Goal: Task Accomplishment & Management: Complete application form

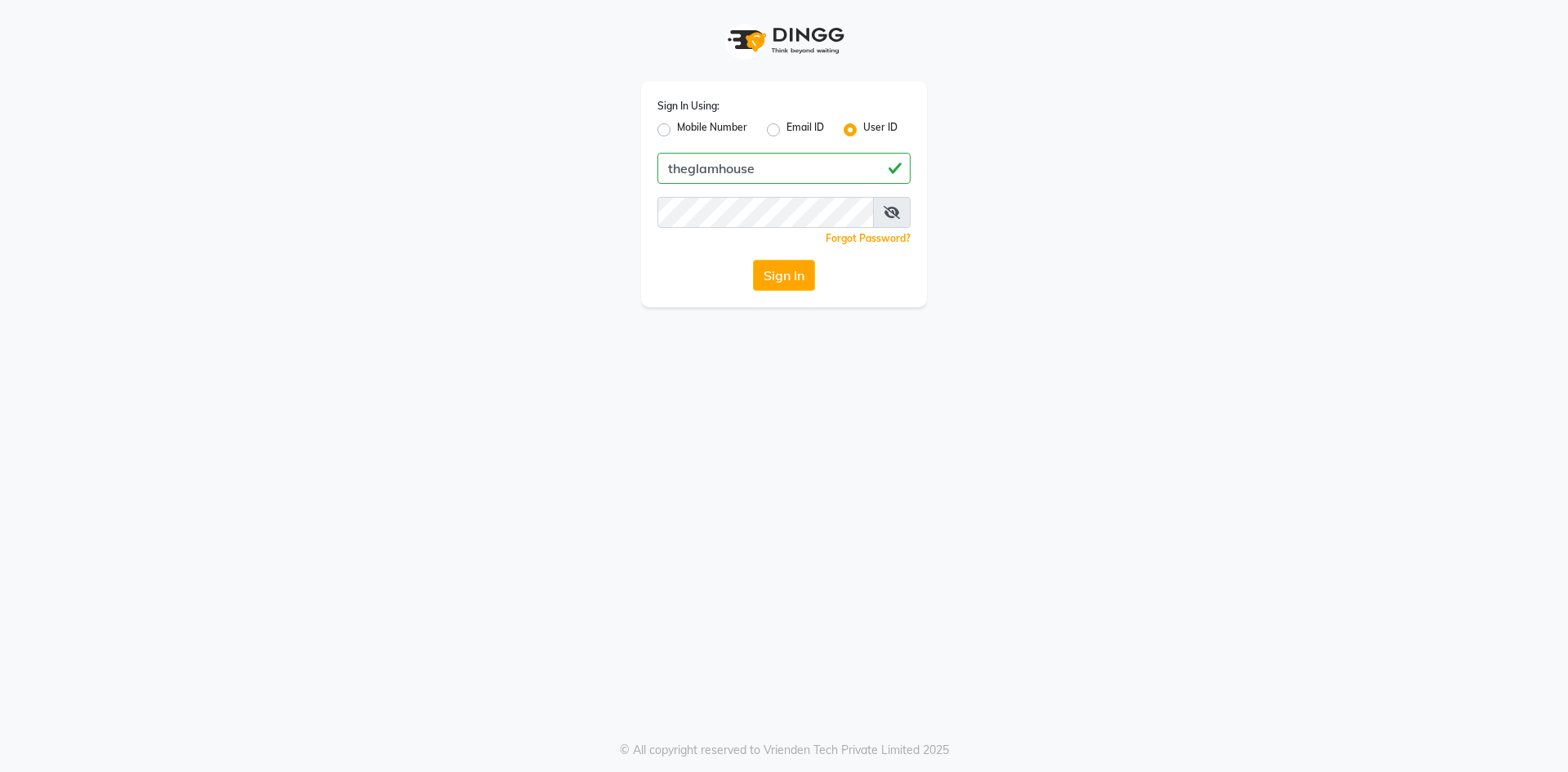
type input "theglamhouse"
click at [891, 216] on icon at bounding box center [891, 213] width 17 height 13
click at [806, 279] on button "Sign In" at bounding box center [784, 275] width 62 height 31
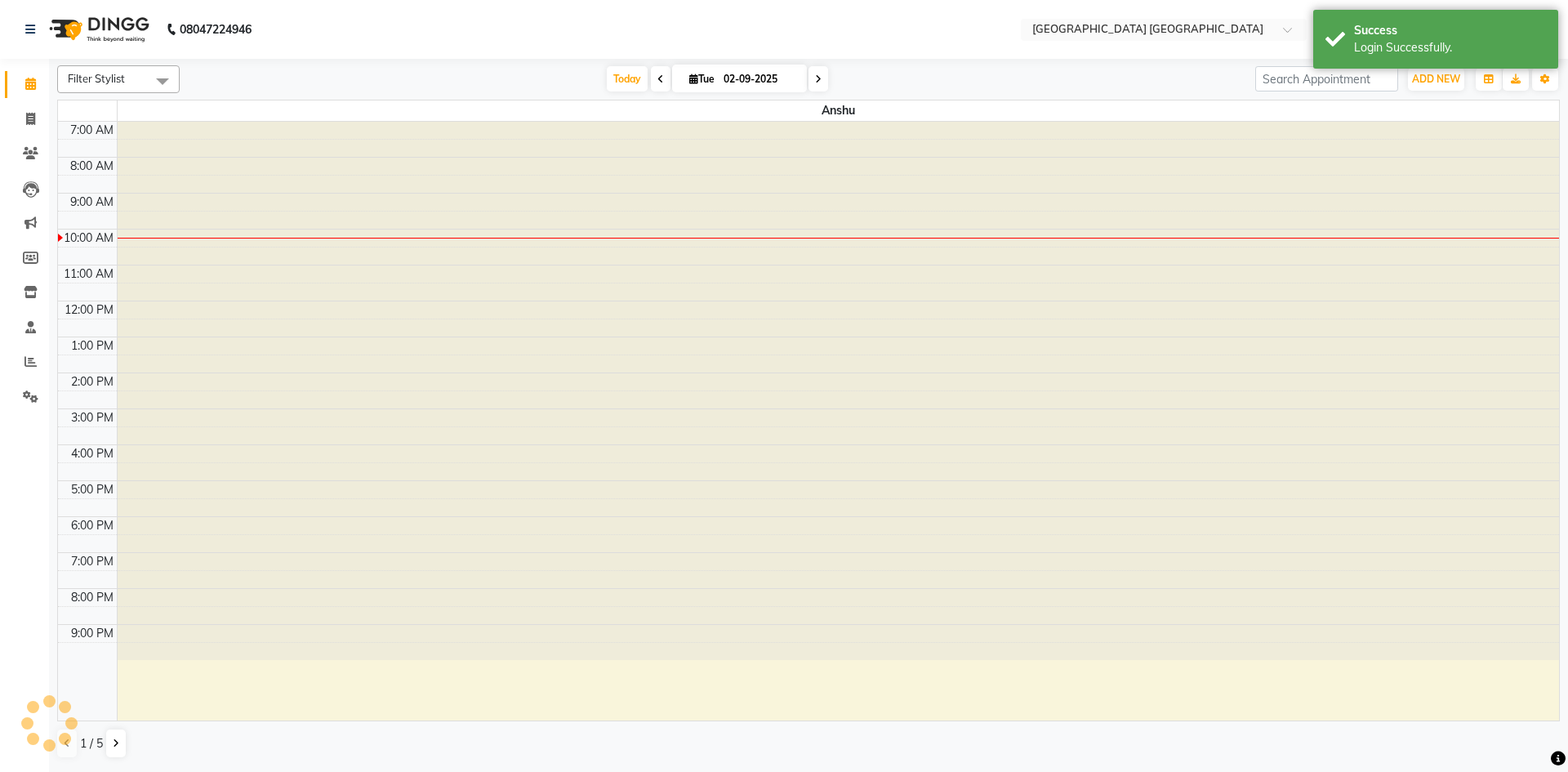
select select "en"
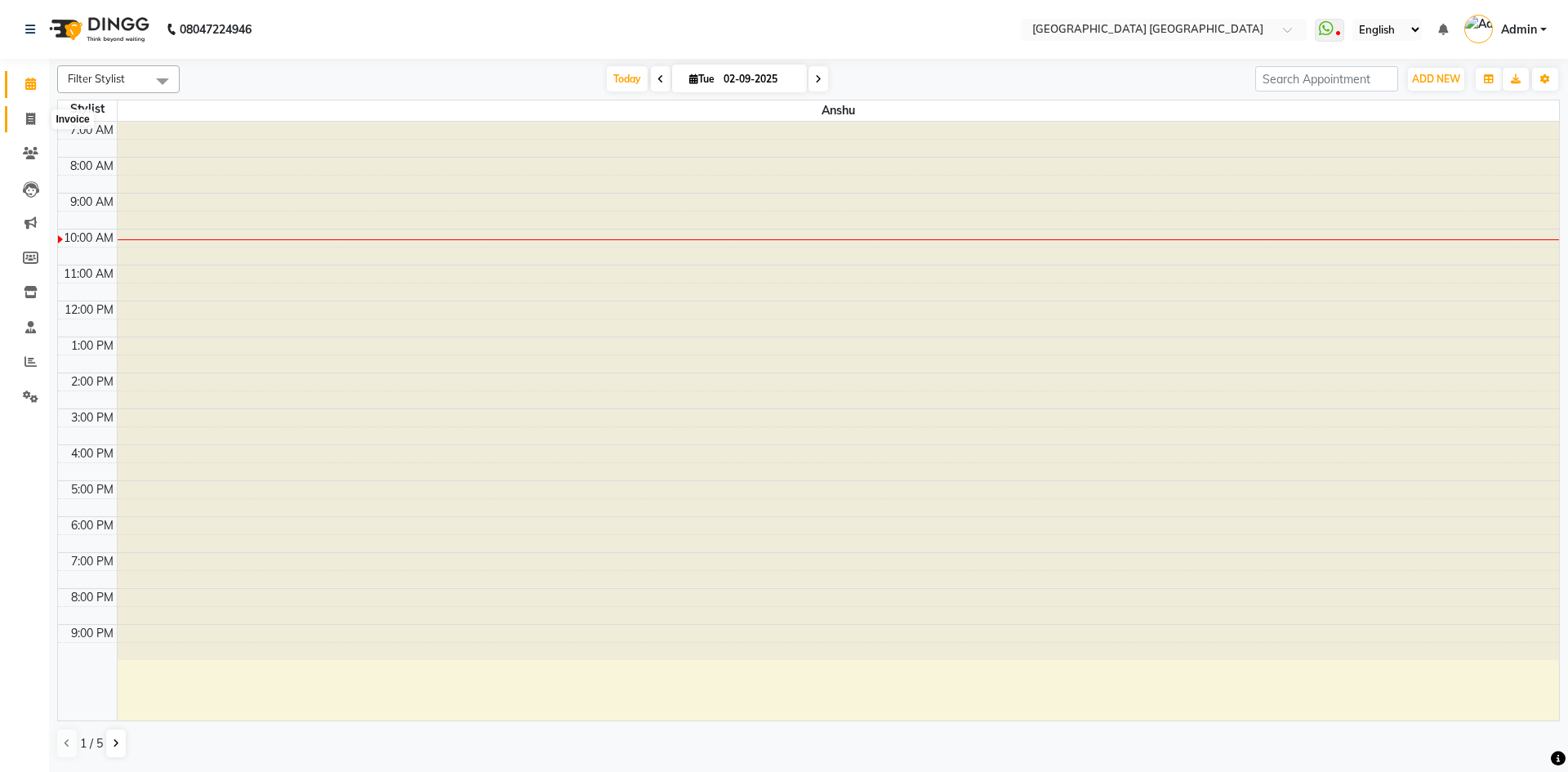
click at [29, 118] on icon at bounding box center [30, 118] width 9 height 13
select select "5559"
select select "service"
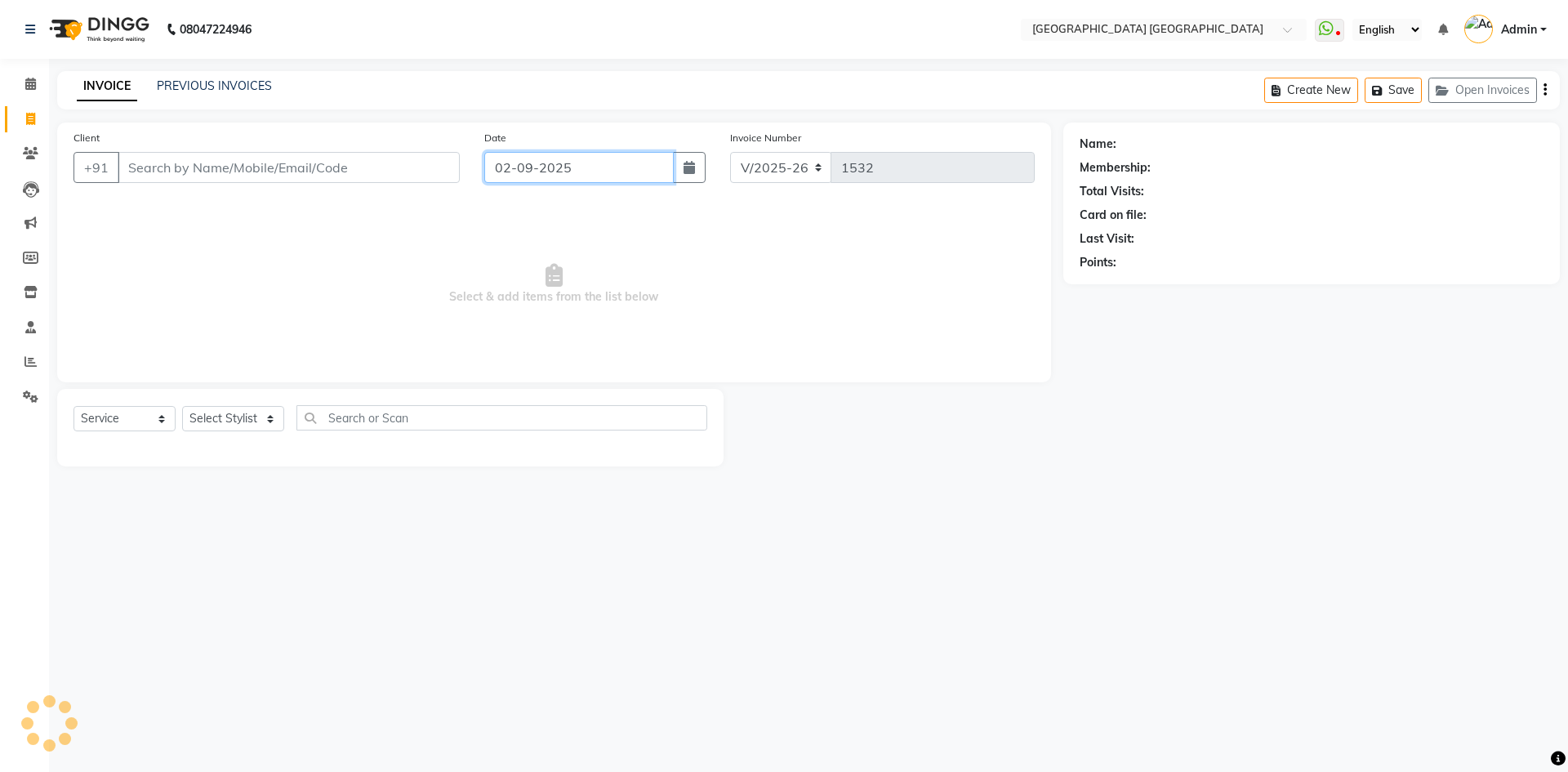
click at [613, 182] on input "02-09-2025" at bounding box center [579, 167] width 190 height 31
select select "9"
select select "2025"
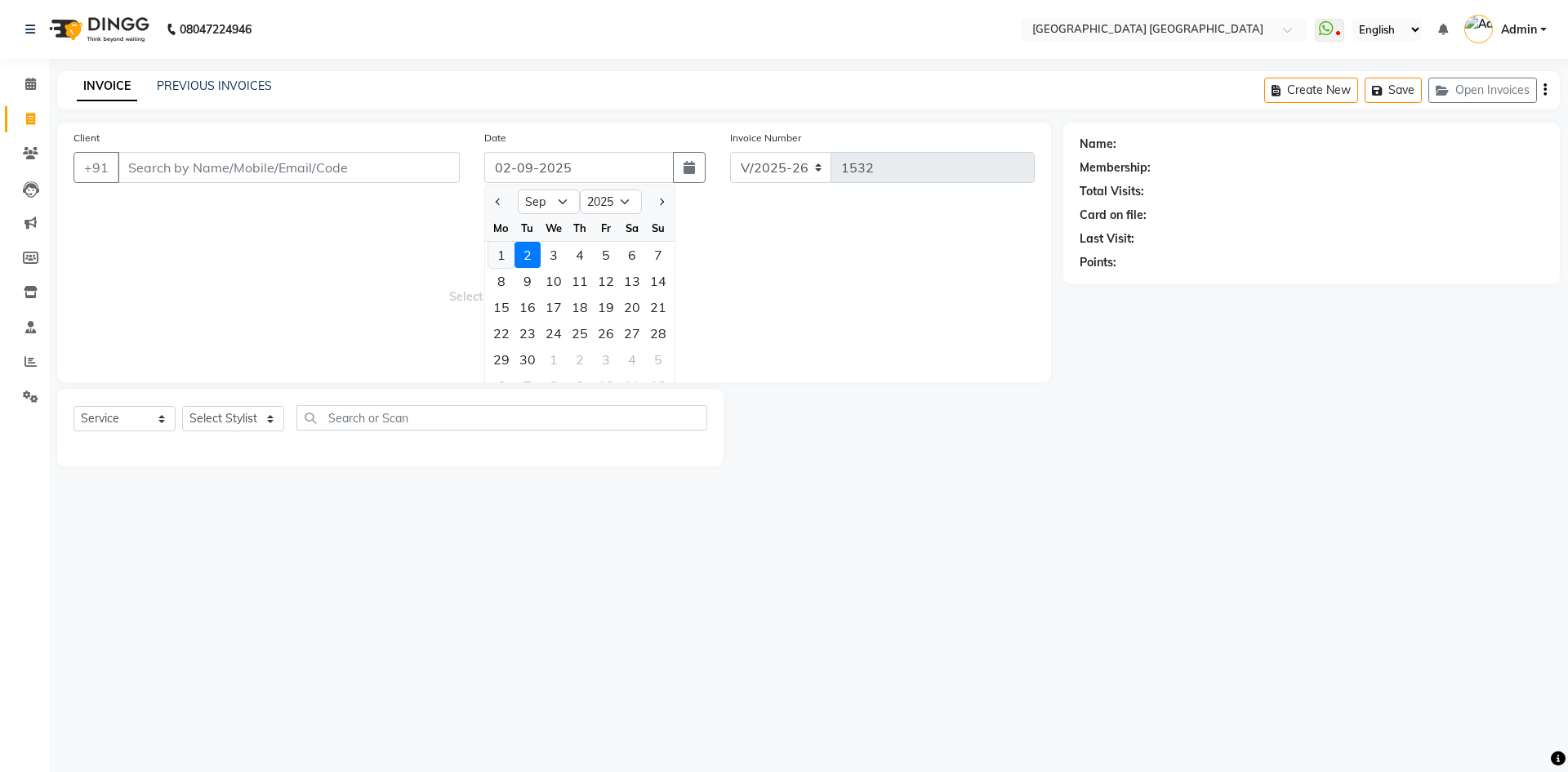
click at [507, 258] on div "1" at bounding box center [501, 254] width 26 height 26
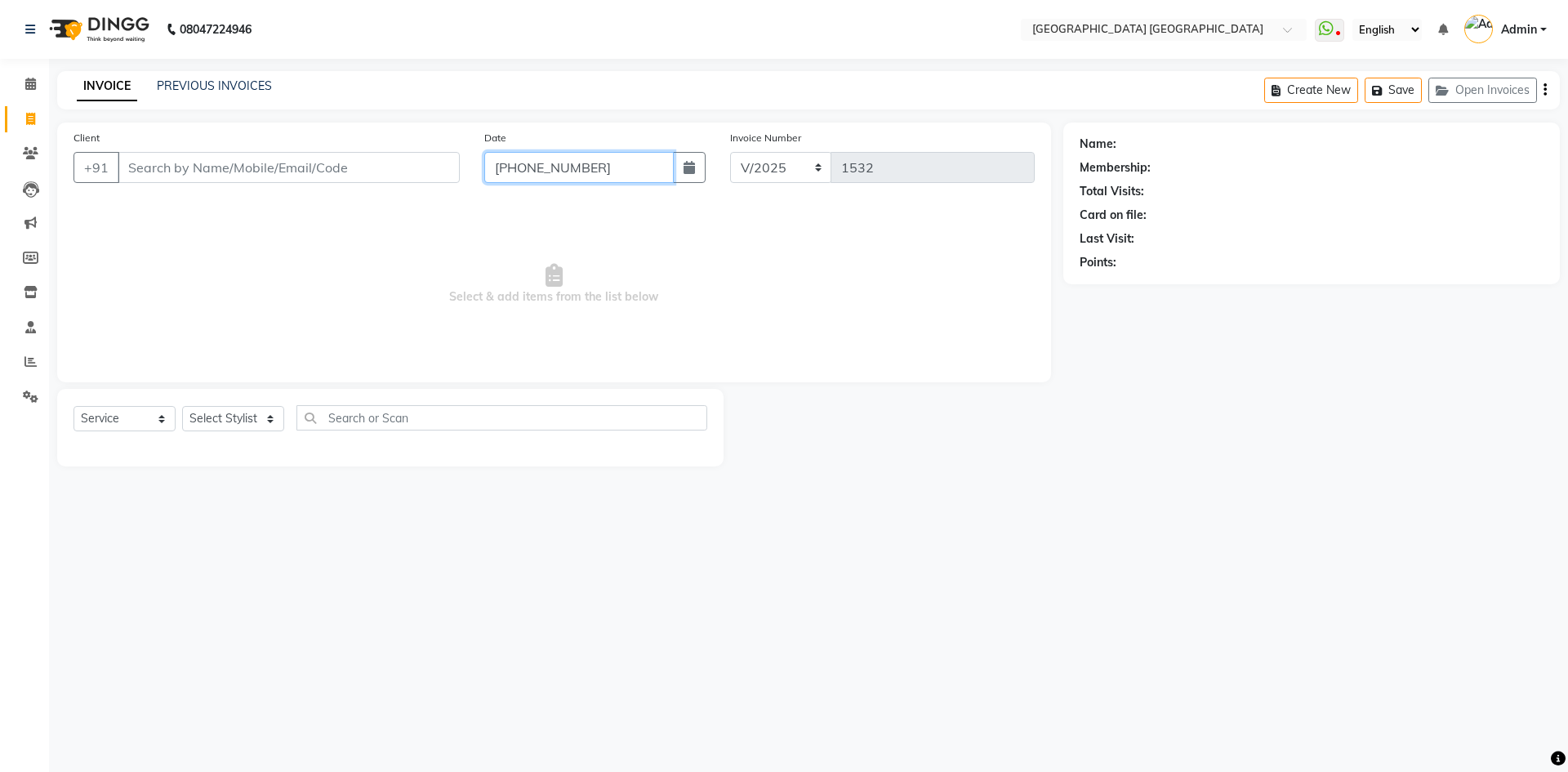
type input "01-09-2025"
click at [152, 170] on input "Client" at bounding box center [288, 167] width 342 height 31
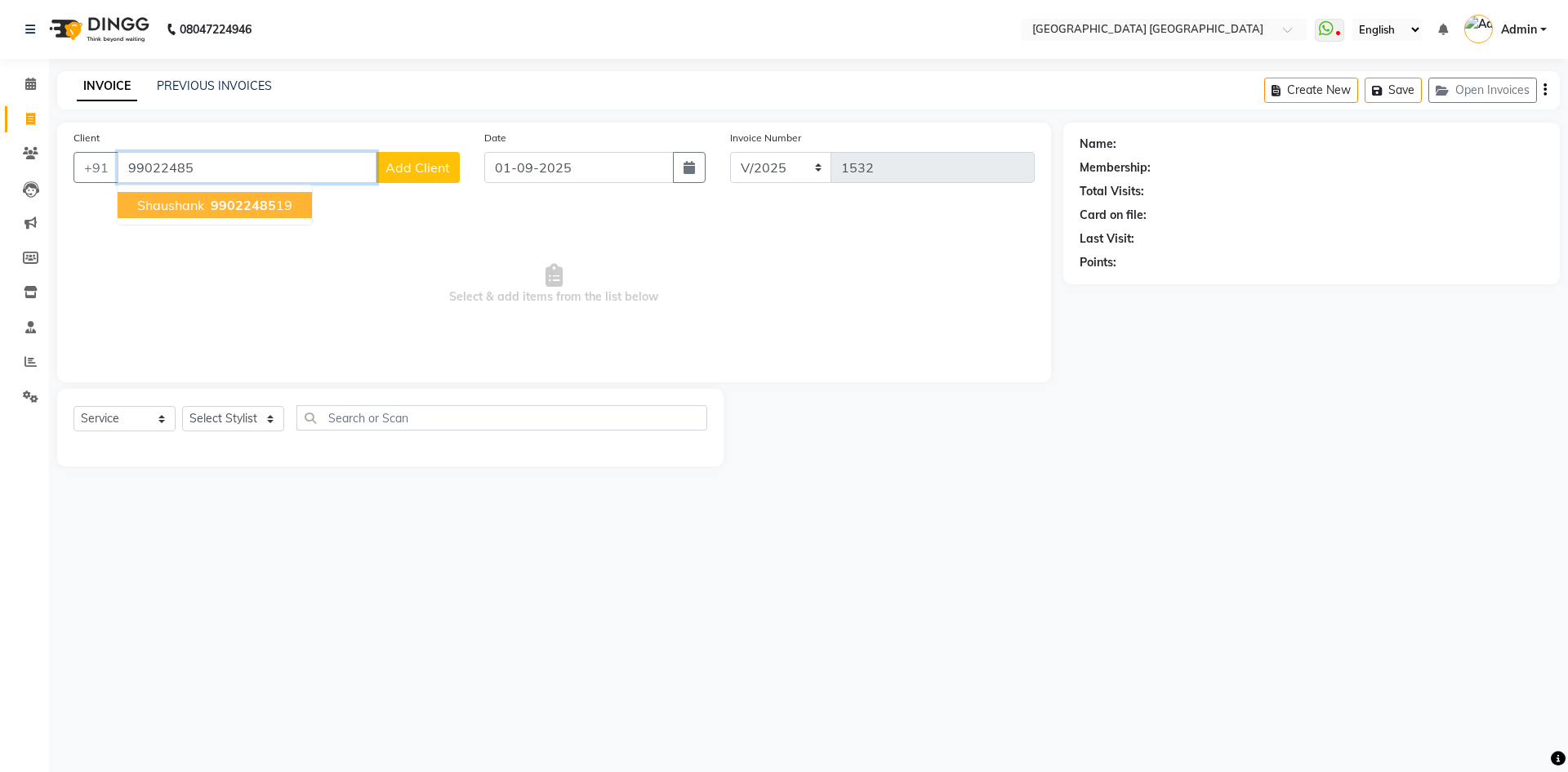
click at [176, 213] on span "Shaushank" at bounding box center [171, 205] width 67 height 17
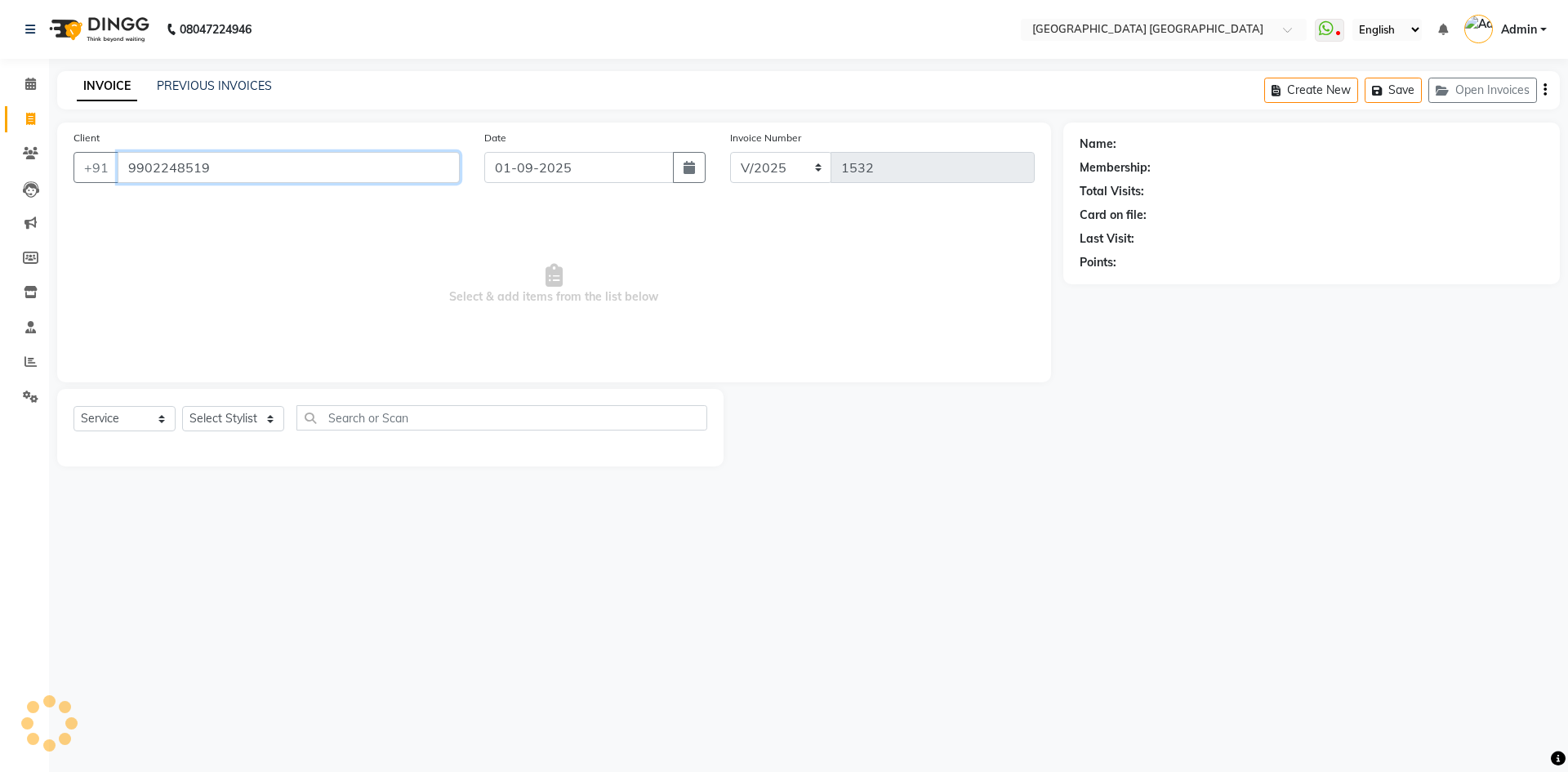
type input "9902248519"
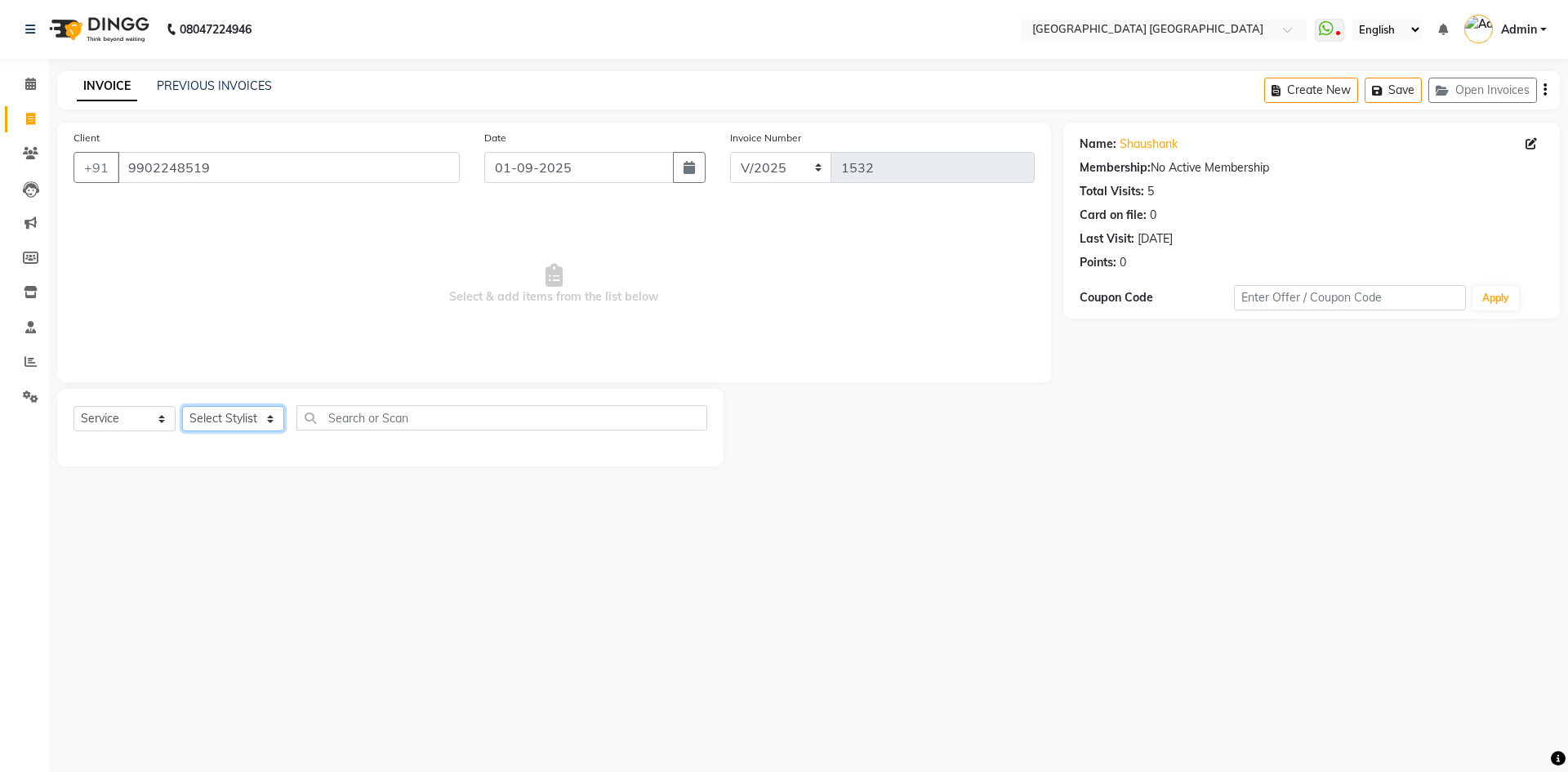
click at [234, 419] on select "Select Stylist [PERSON_NAME] [PERSON_NAME] [PERSON_NAME]" at bounding box center [233, 419] width 102 height 25
select select "43626"
click at [182, 406] on select "Select Stylist [PERSON_NAME] [PERSON_NAME] [PERSON_NAME]" at bounding box center [233, 419] width 102 height 25
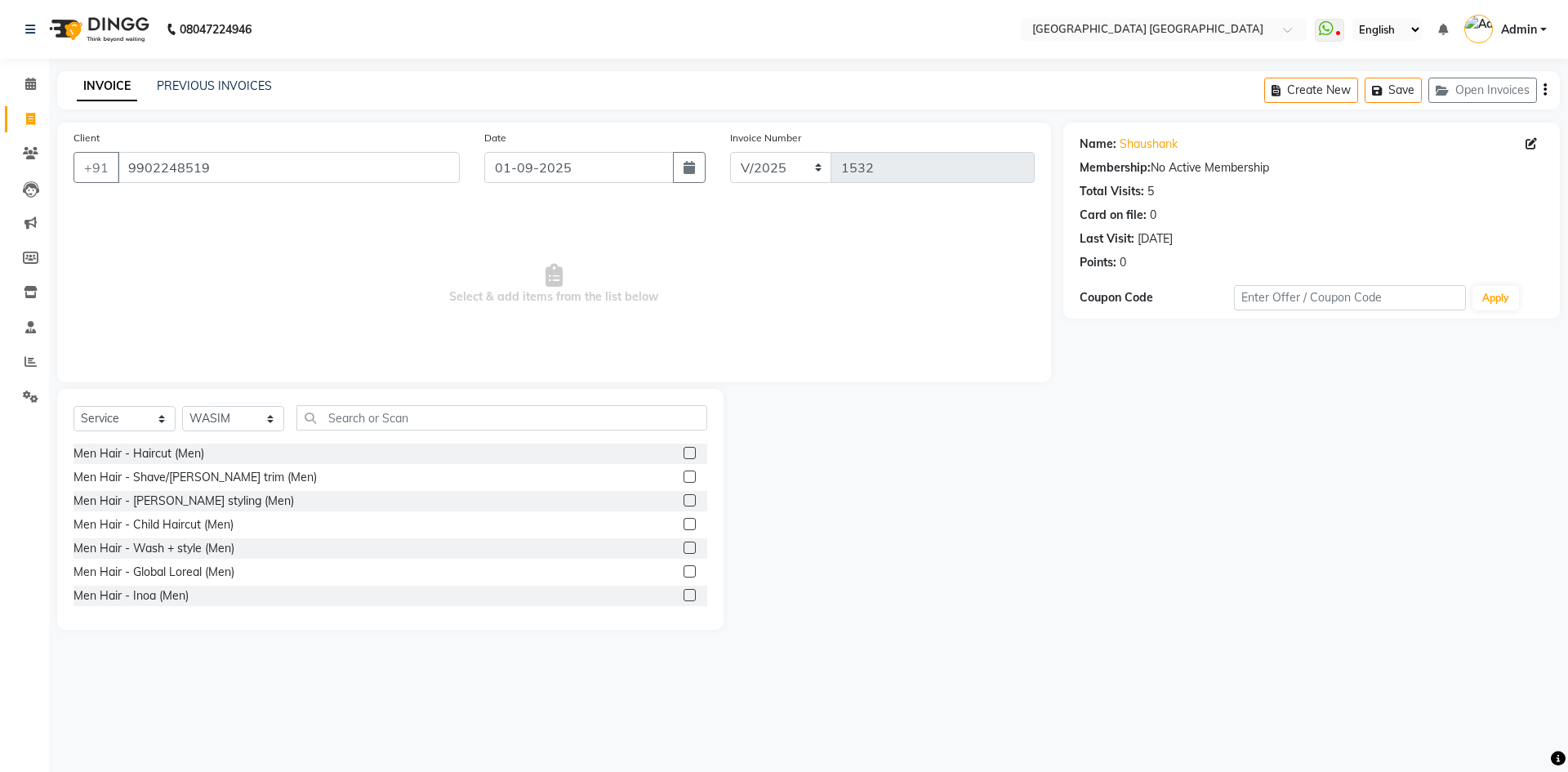
click at [683, 455] on label at bounding box center [689, 453] width 12 height 13
click at [683, 455] on input "checkbox" at bounding box center [688, 454] width 11 height 11
checkbox input "true"
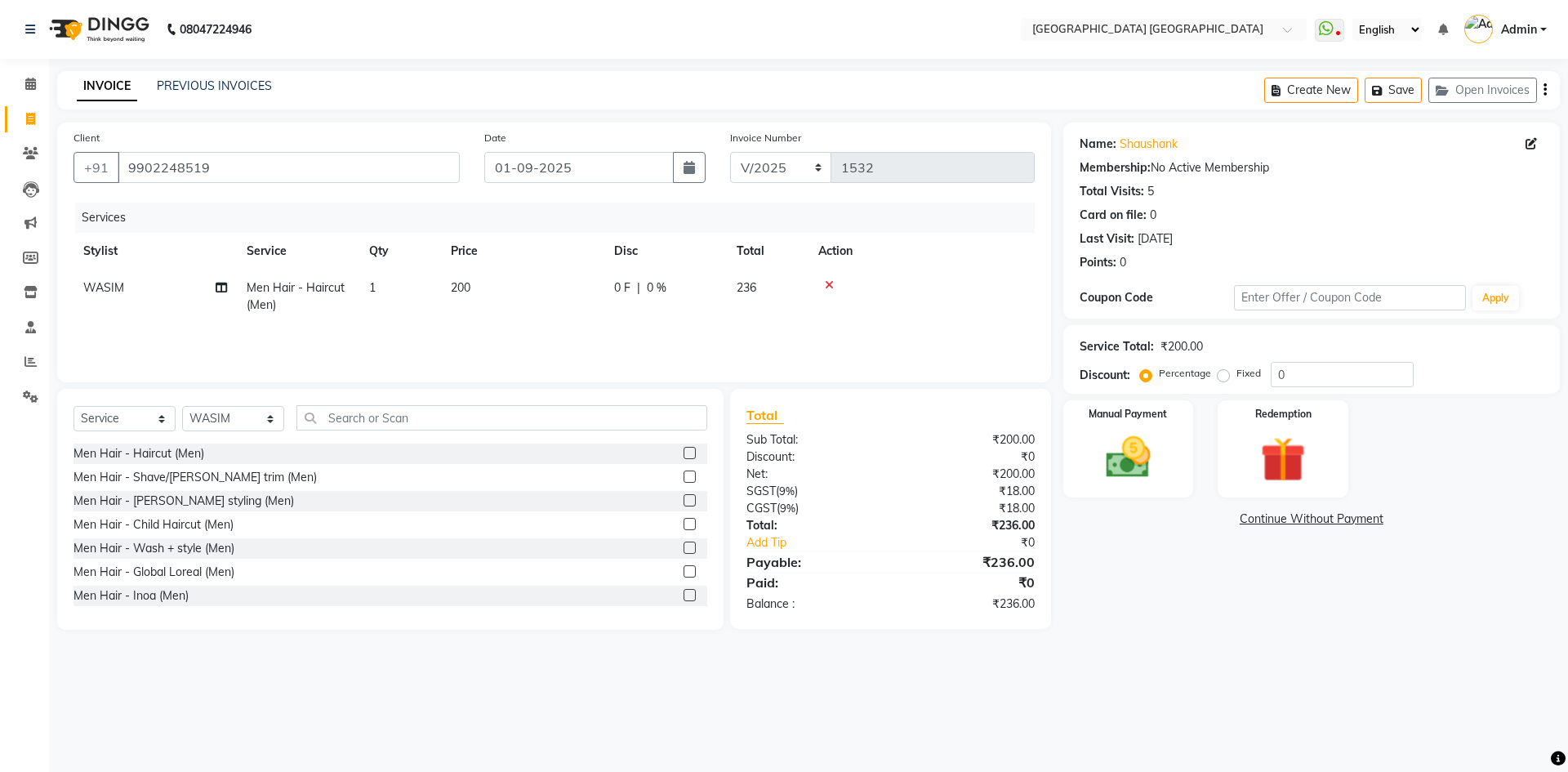
click at [683, 479] on label at bounding box center [689, 476] width 12 height 13
click at [683, 479] on input "checkbox" at bounding box center [688, 477] width 11 height 11
checkbox input "true"
checkbox input "false"
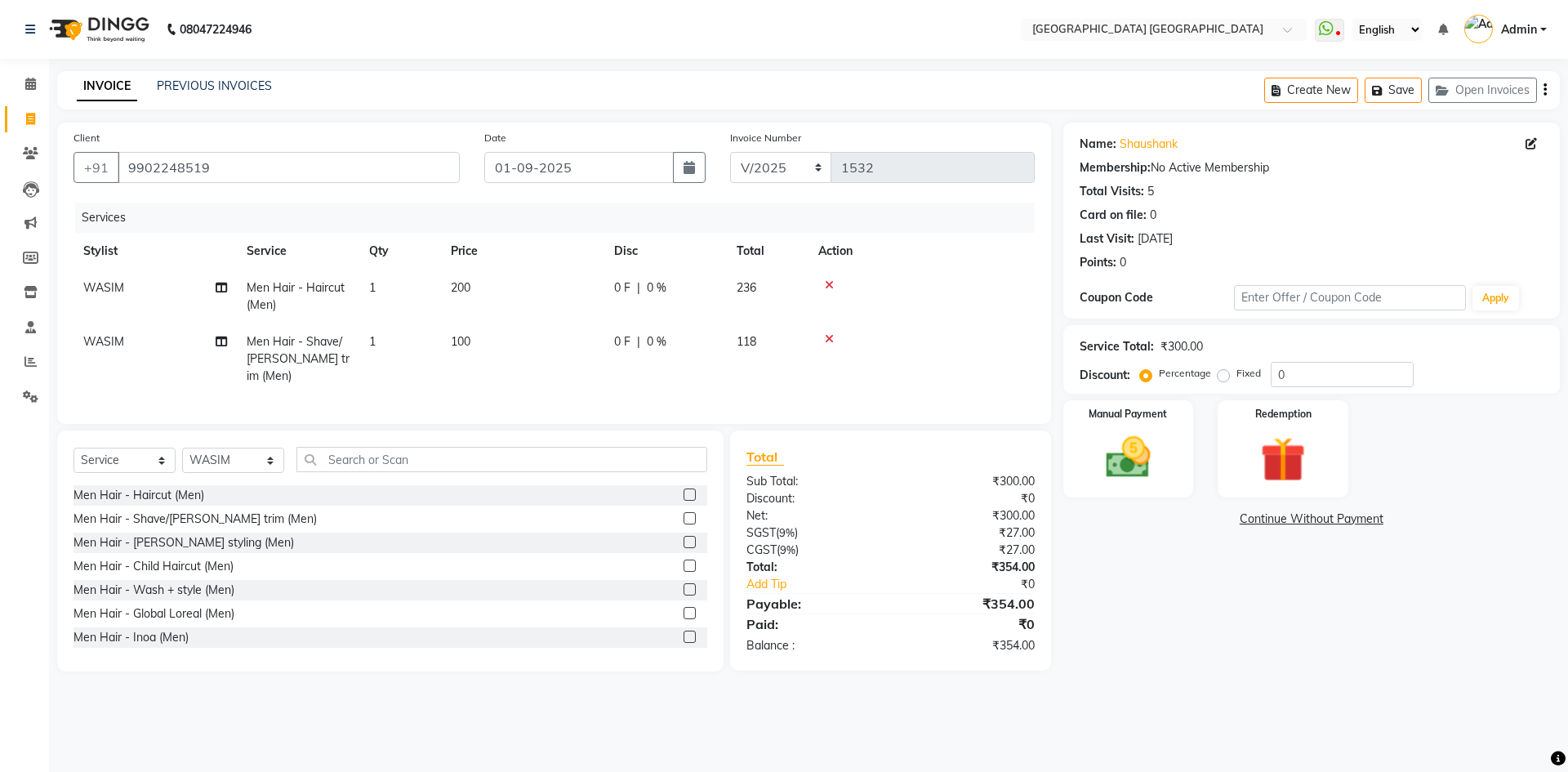
checkbox input "false"
click at [1543, 97] on button "button" at bounding box center [1545, 90] width 3 height 38
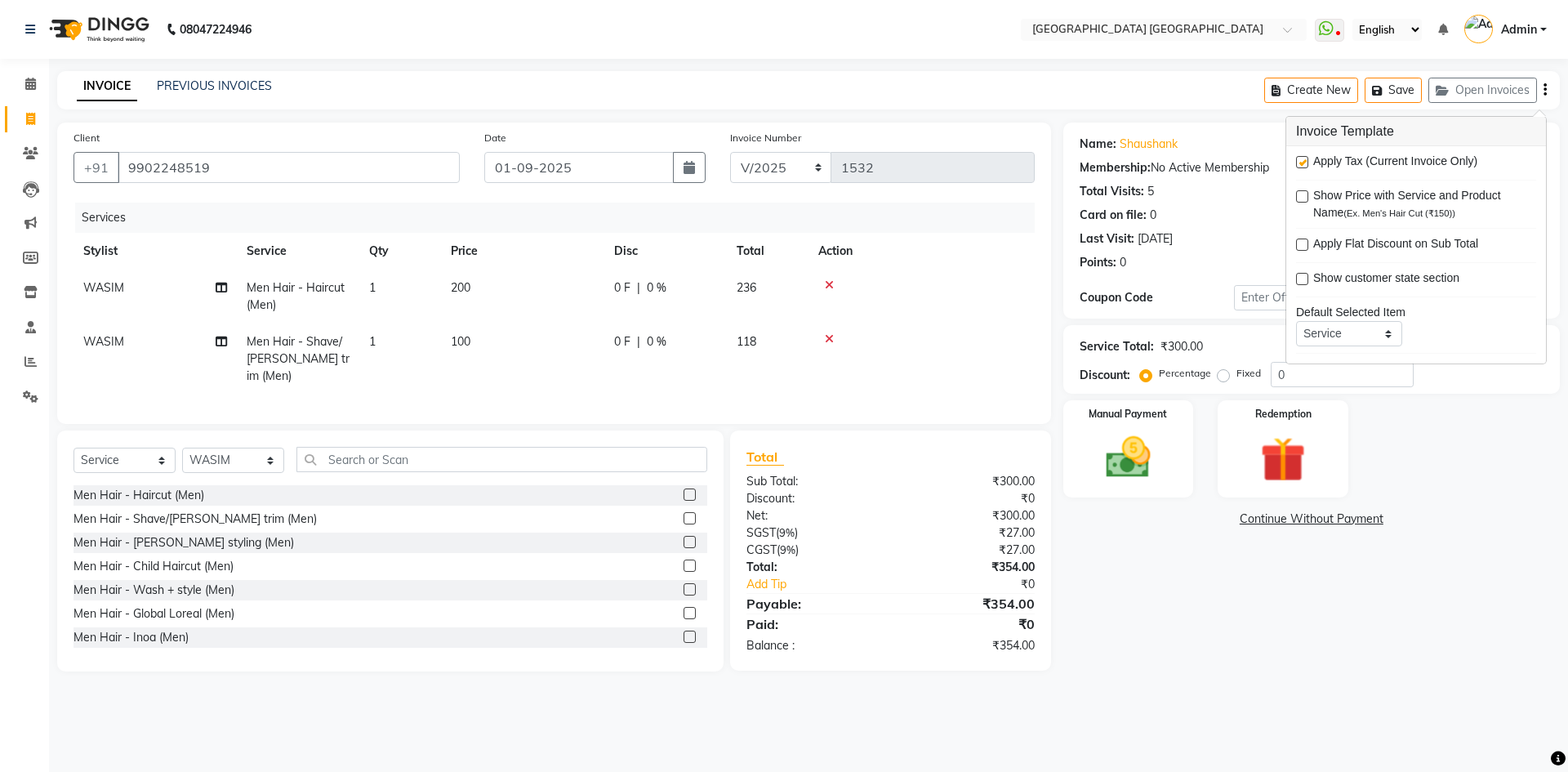
click at [1297, 163] on label at bounding box center [1301, 162] width 12 height 13
click at [1297, 163] on input "checkbox" at bounding box center [1301, 163] width 11 height 11
checkbox input "false"
click at [1096, 483] on img at bounding box center [1127, 457] width 76 height 54
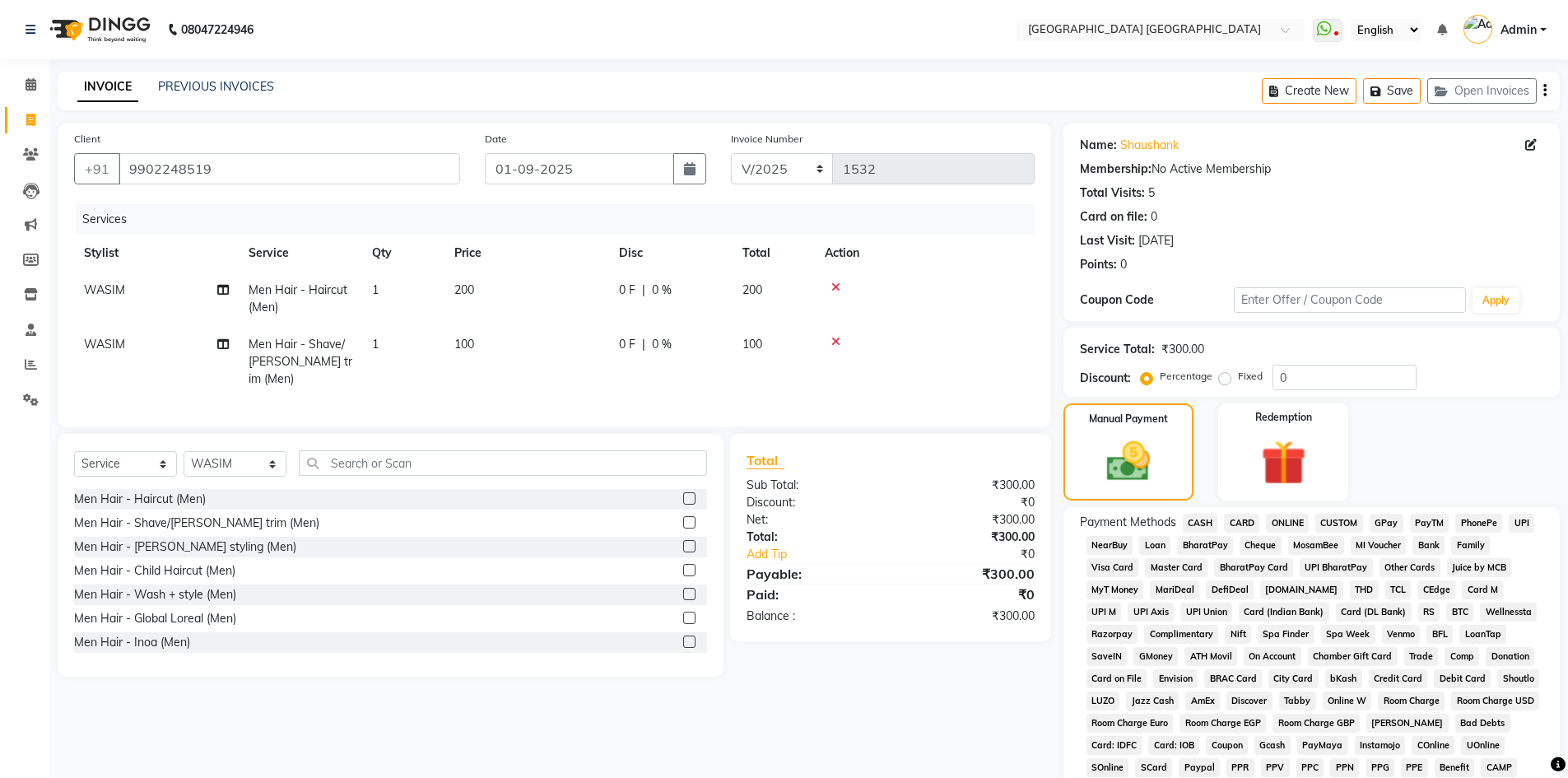
click at [1498, 514] on span "PhonePe" at bounding box center [1479, 523] width 47 height 19
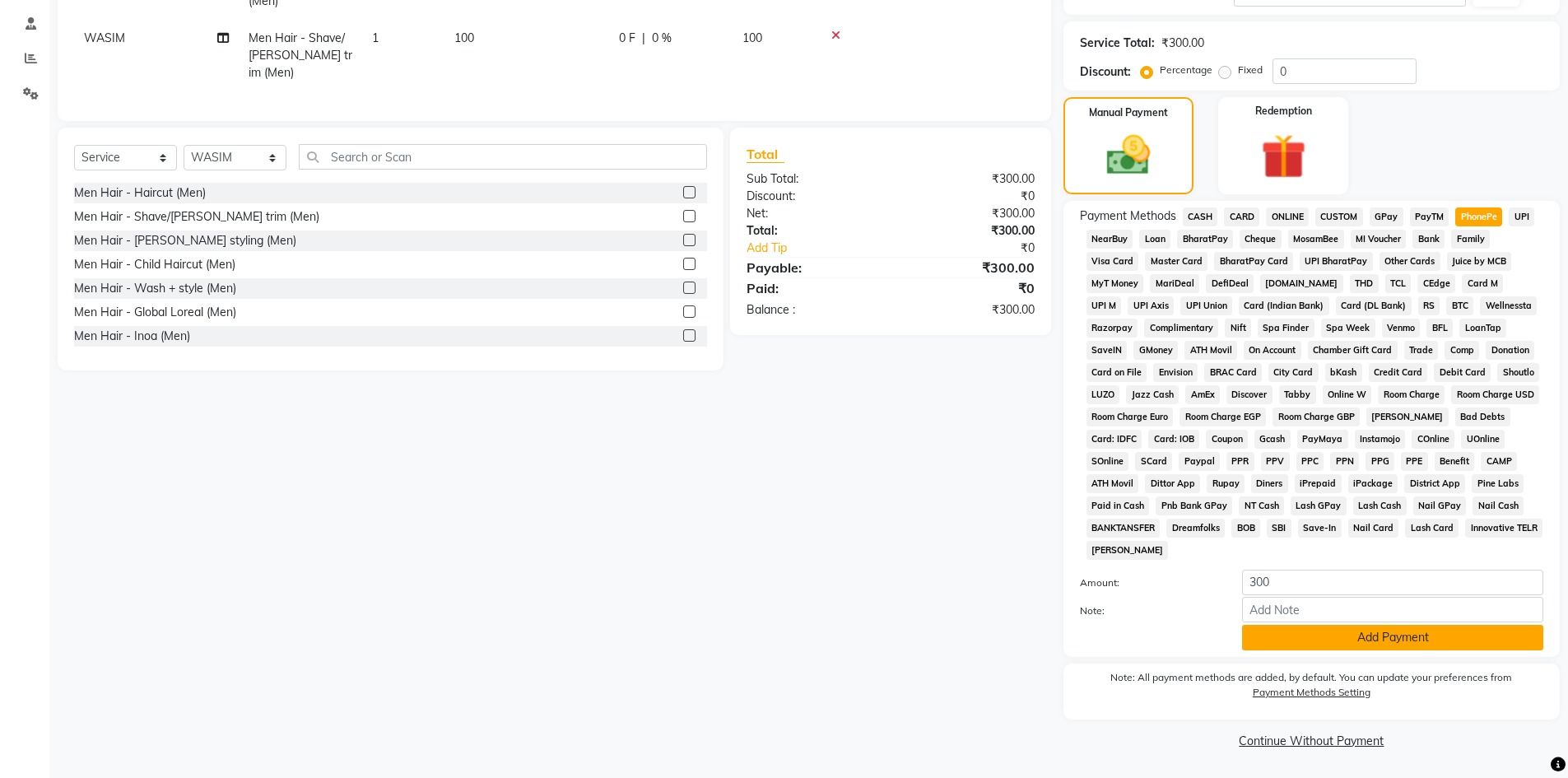
click at [1262, 633] on button "Add Payment" at bounding box center [1392, 638] width 302 height 25
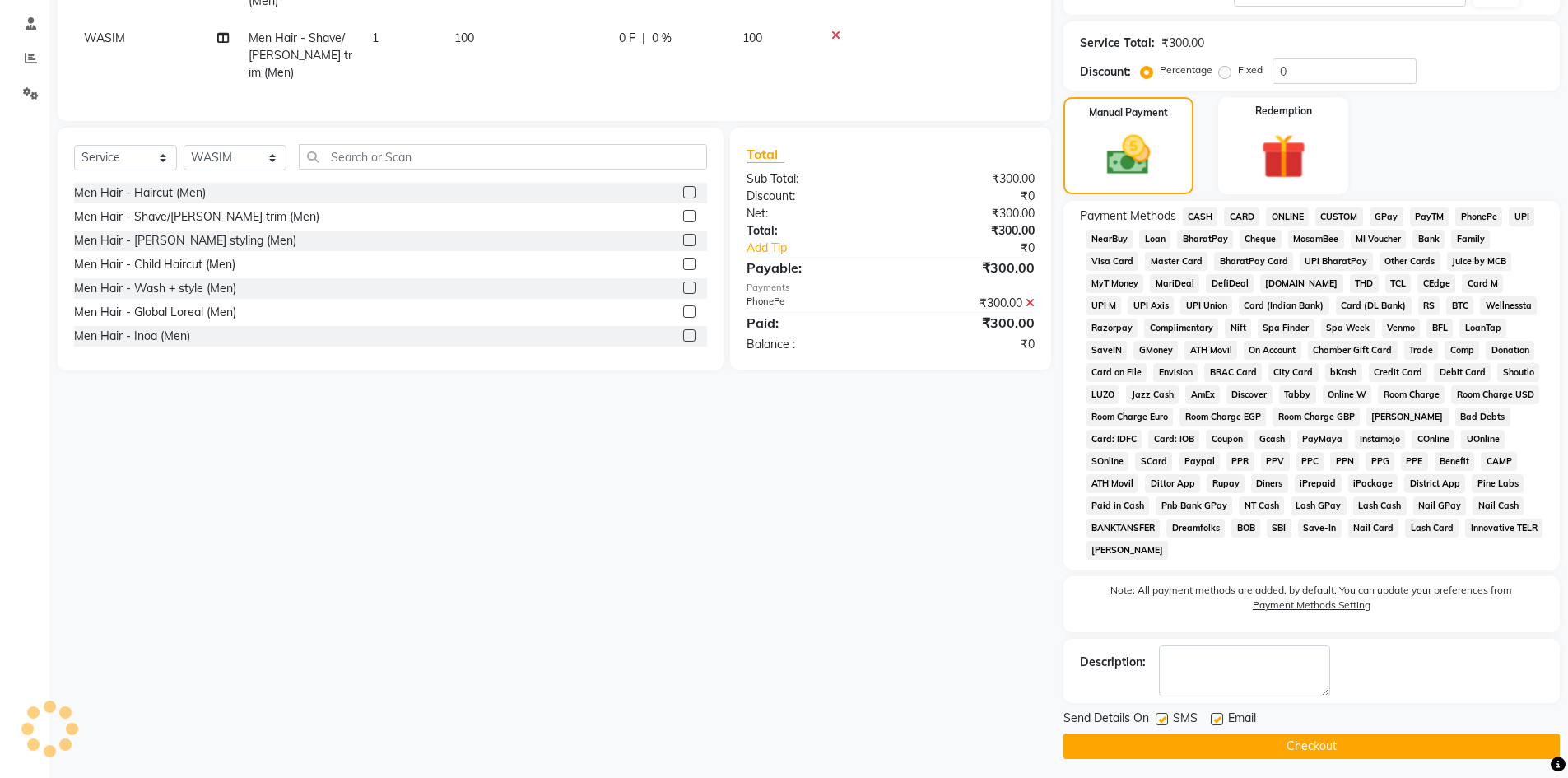
click at [1166, 720] on label at bounding box center [1162, 719] width 13 height 13
click at [1166, 720] on input "checkbox" at bounding box center [1161, 720] width 11 height 11
checkbox input "false"
click at [1214, 716] on label at bounding box center [1217, 719] width 13 height 13
click at [1214, 716] on input "checkbox" at bounding box center [1216, 720] width 11 height 11
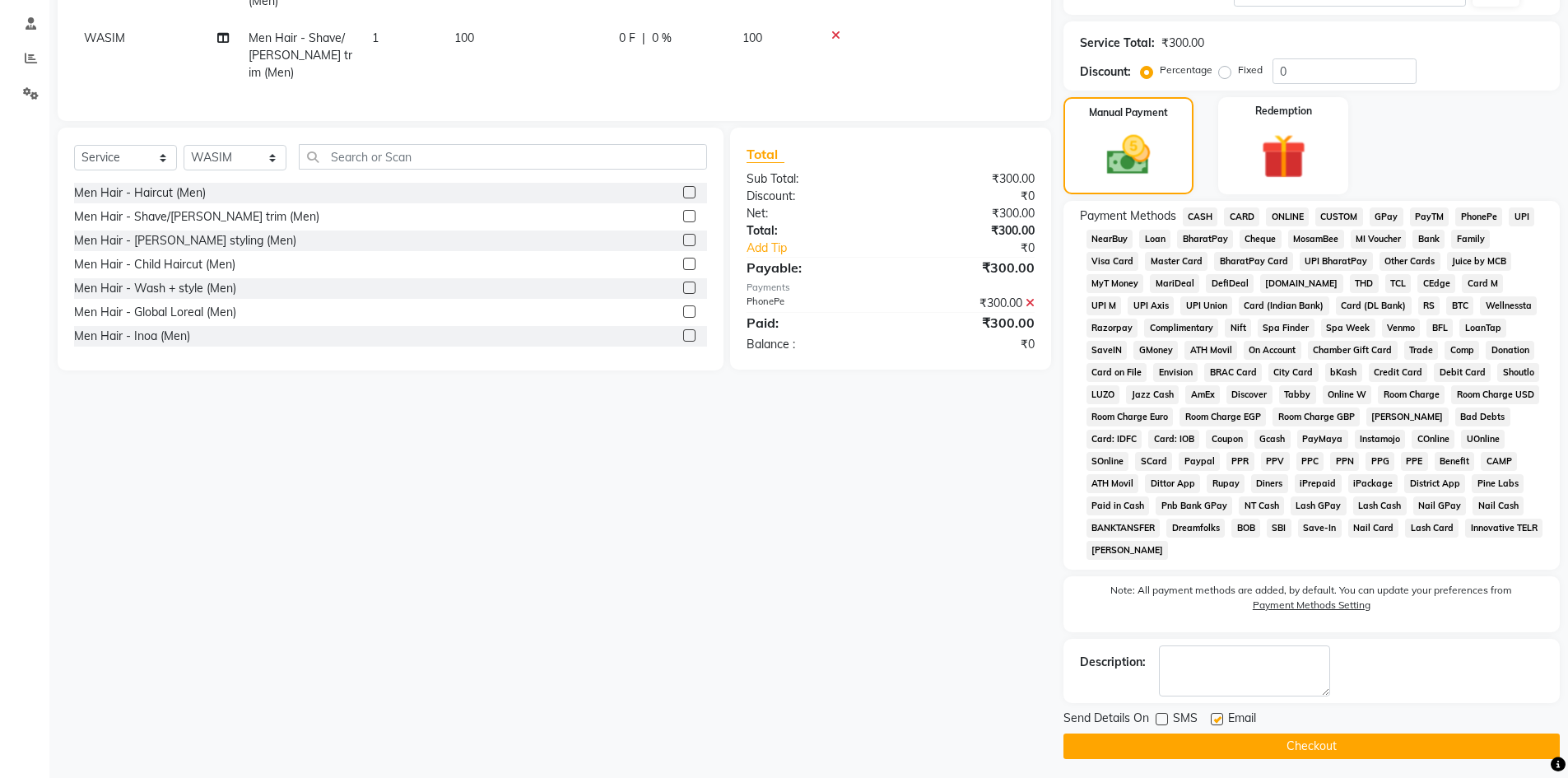
checkbox input "false"
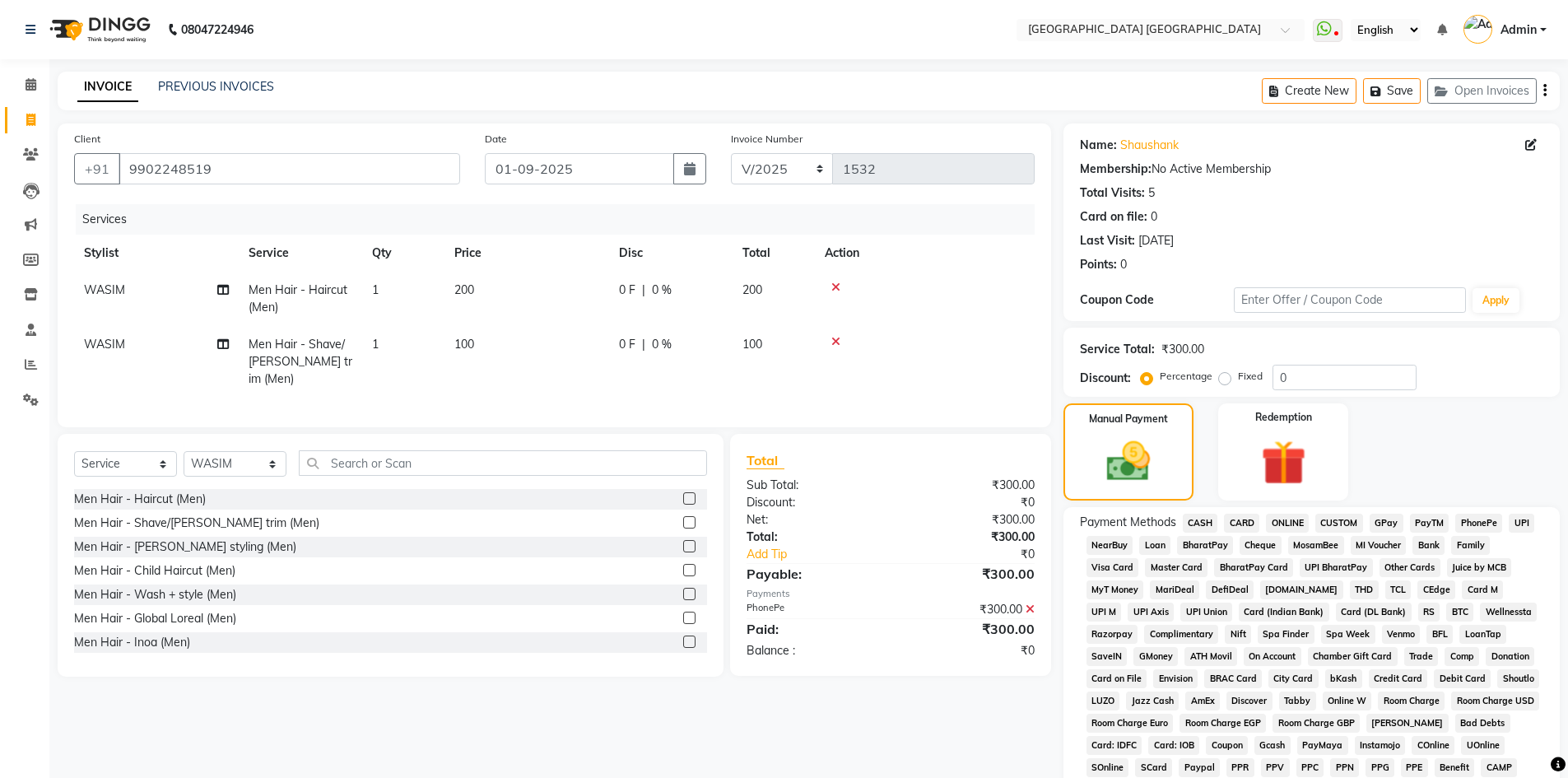
scroll to position [312, 0]
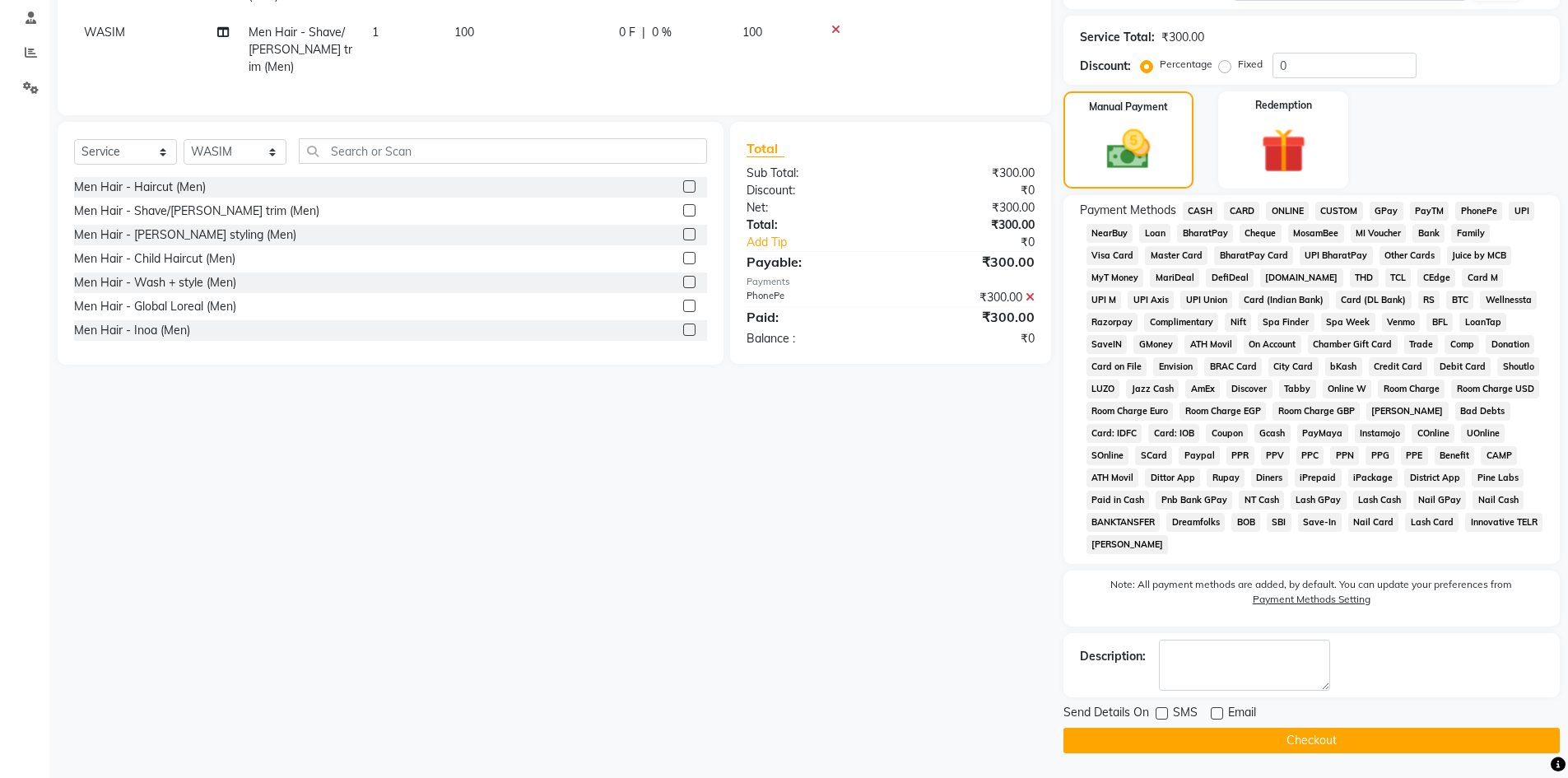
click at [1177, 735] on button "Checkout" at bounding box center [1311, 740] width 496 height 25
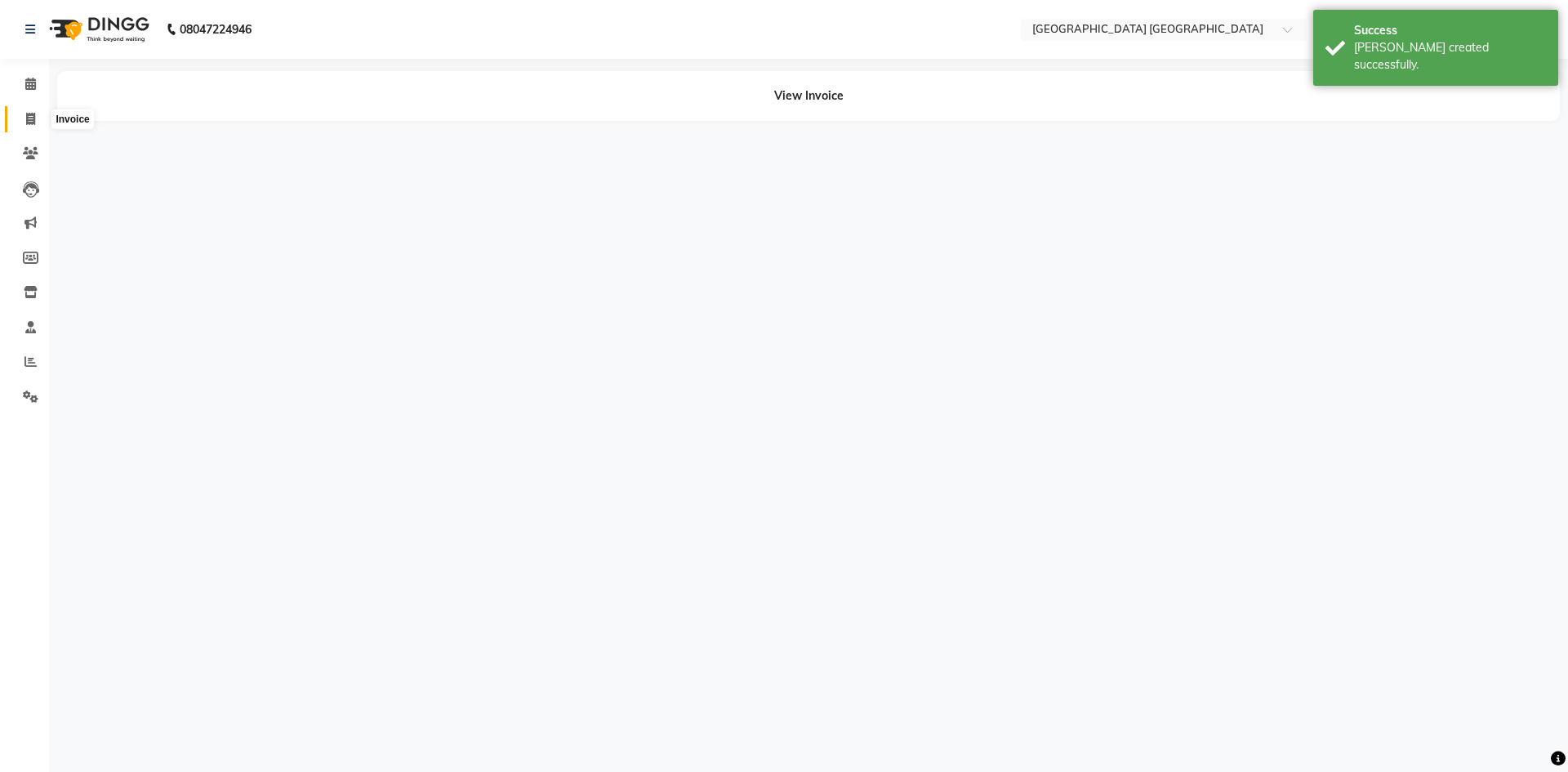
click at [28, 113] on icon at bounding box center [30, 118] width 9 height 13
select select "service"
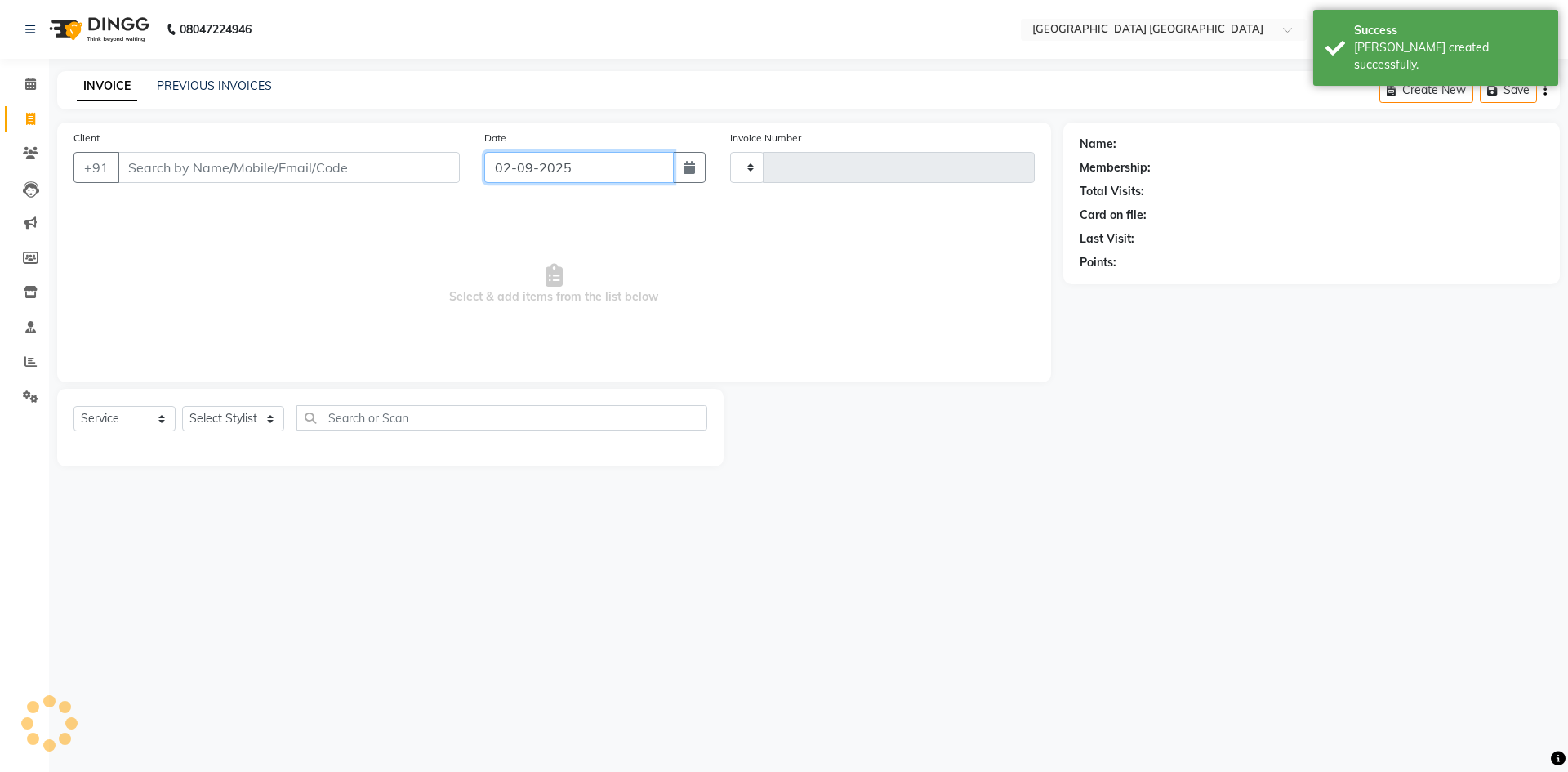
click at [583, 170] on input "02-09-2025" at bounding box center [579, 167] width 190 height 31
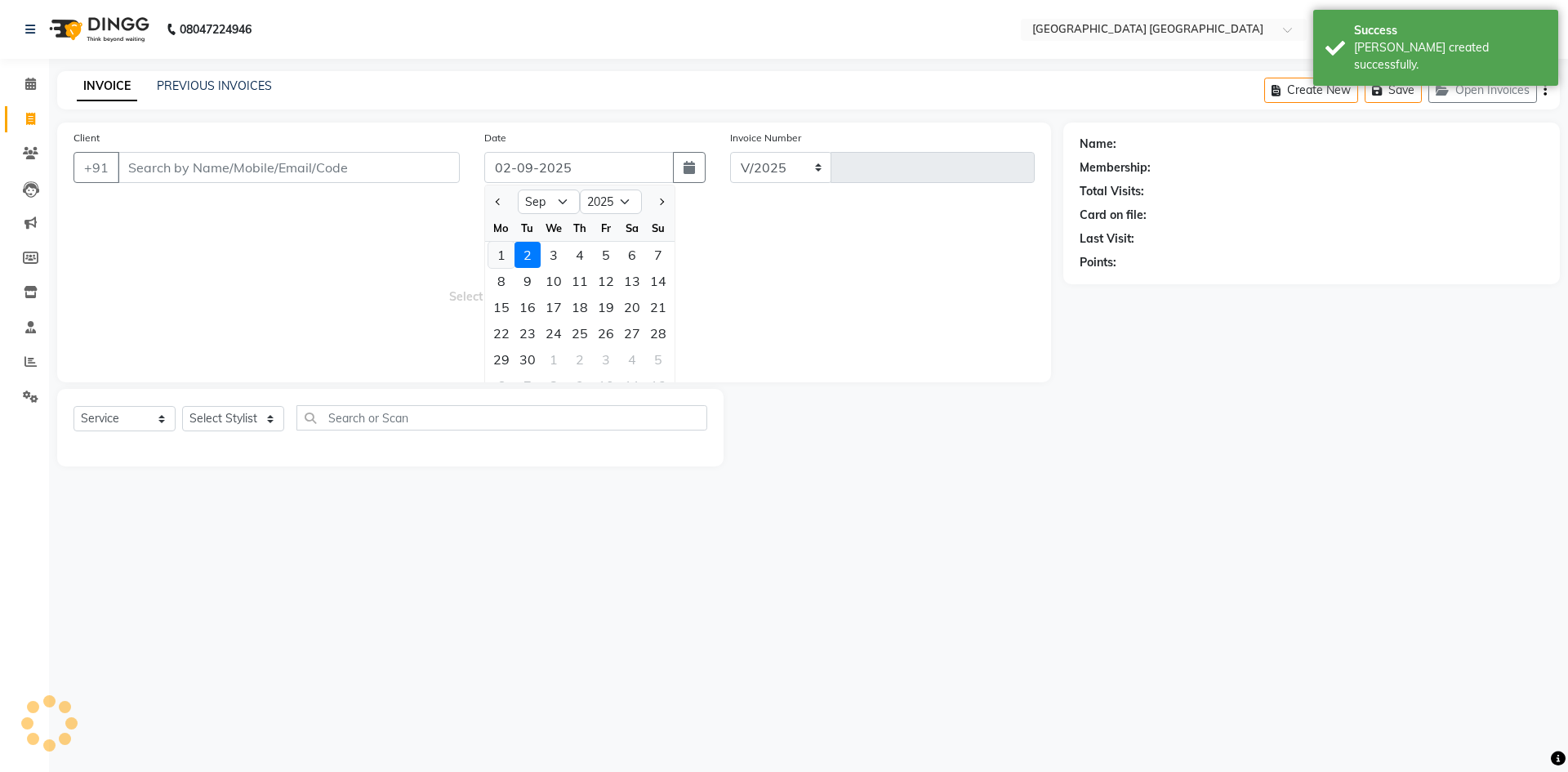
select select "5559"
type input "1533"
click at [501, 253] on div "1" at bounding box center [501, 254] width 26 height 26
type input "01-09-2025"
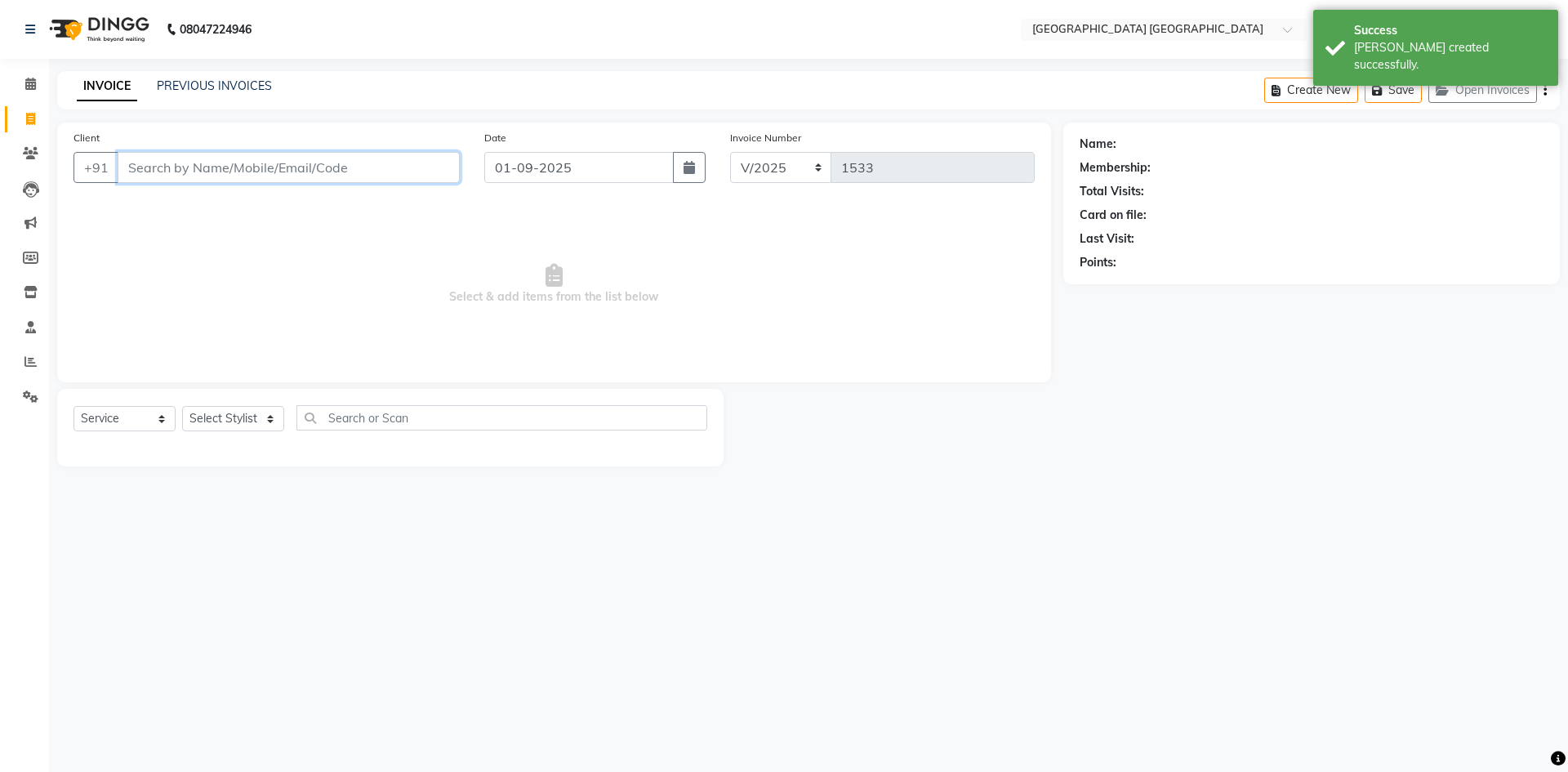
click at [337, 167] on input "Client" at bounding box center [288, 167] width 342 height 31
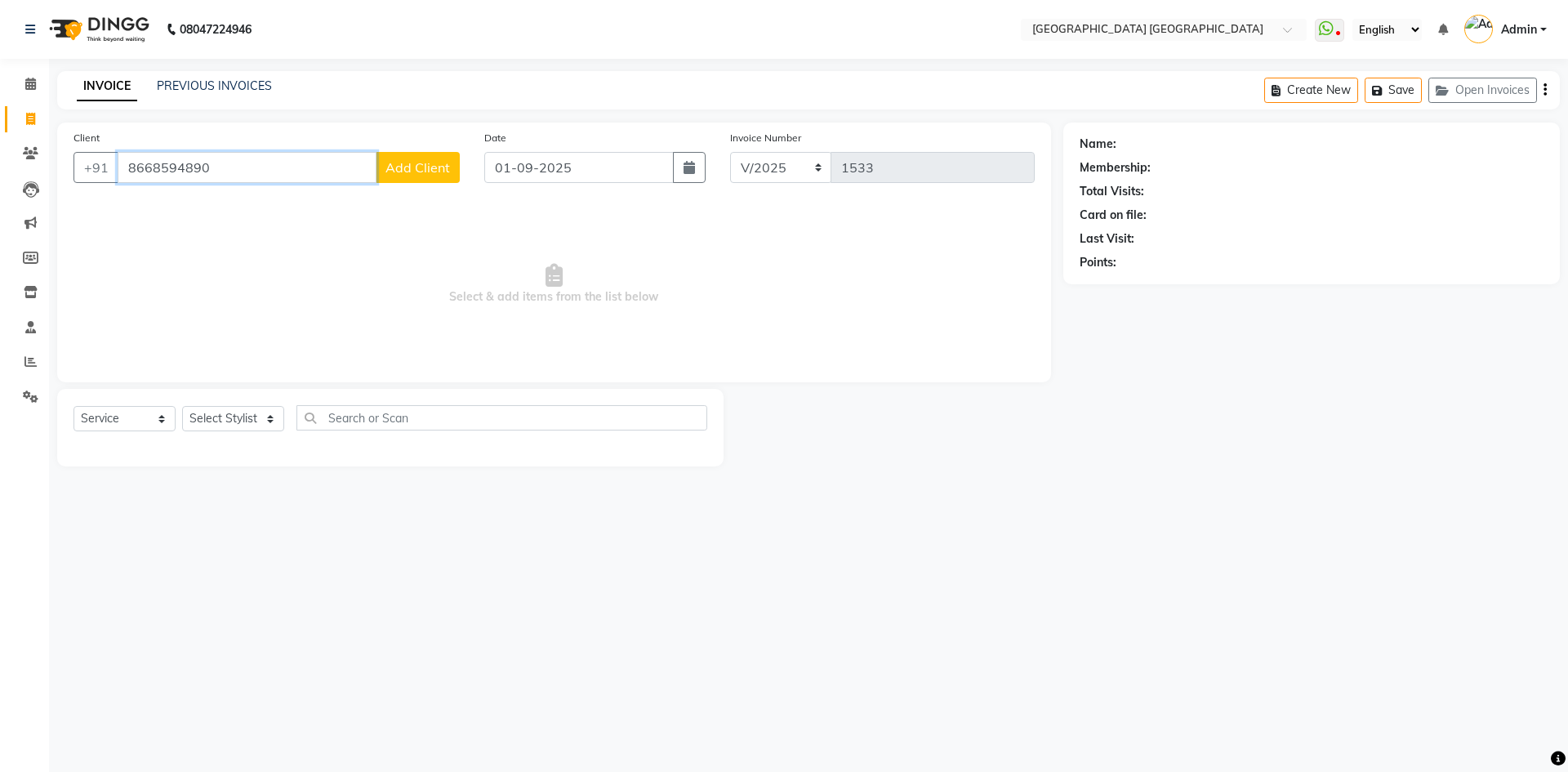
type input "8668594890"
click at [416, 161] on span "Add Client" at bounding box center [417, 168] width 64 height 17
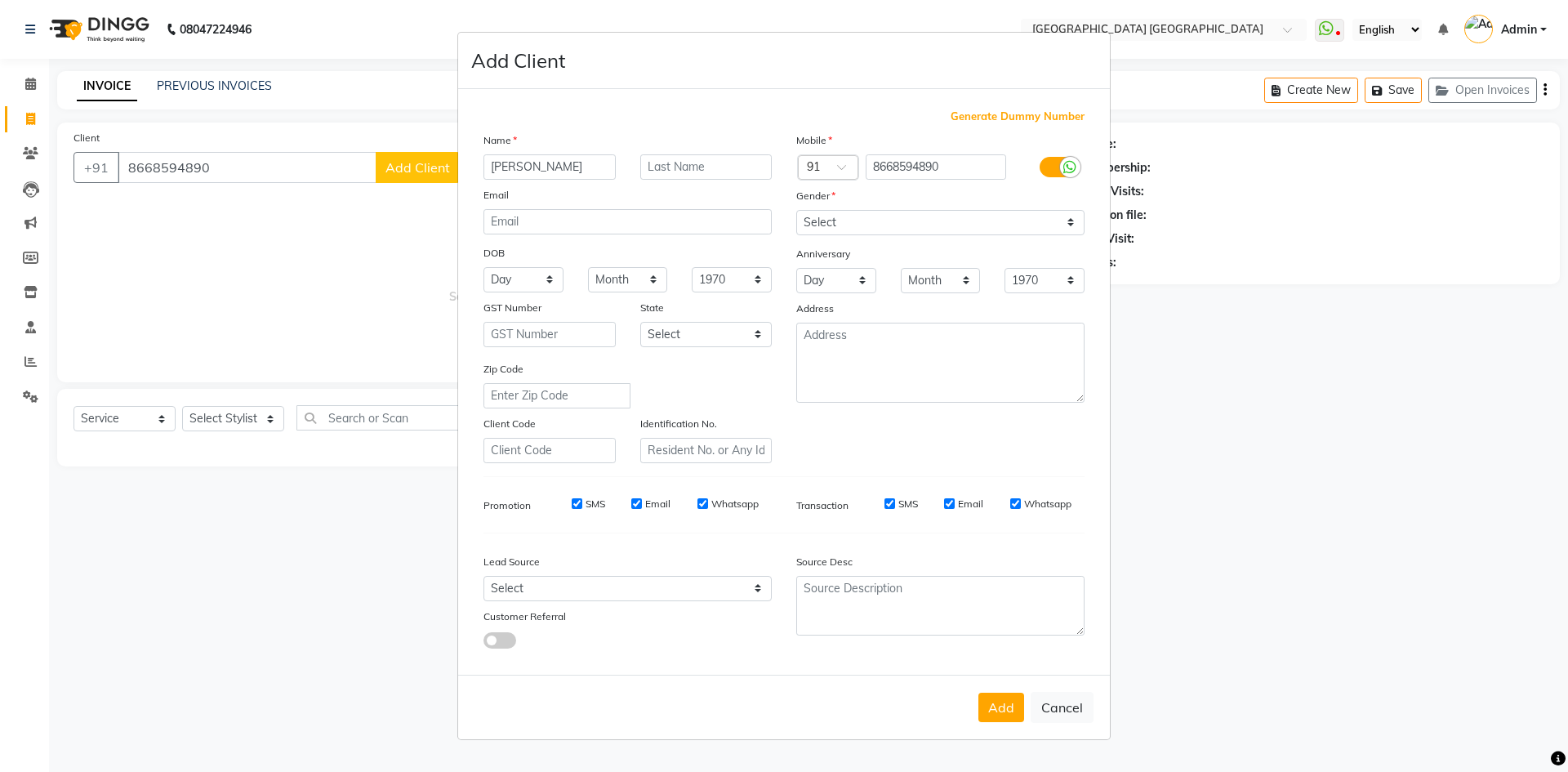
type input "[PERSON_NAME]"
click at [814, 218] on select "Select [DEMOGRAPHIC_DATA] [DEMOGRAPHIC_DATA] Other Prefer Not To Say" at bounding box center [940, 223] width 288 height 25
select select "[DEMOGRAPHIC_DATA]"
click at [796, 210] on select "Select [DEMOGRAPHIC_DATA] [DEMOGRAPHIC_DATA] Other Prefer Not To Say" at bounding box center [940, 223] width 288 height 25
click at [1016, 699] on button "Add" at bounding box center [1001, 707] width 46 height 29
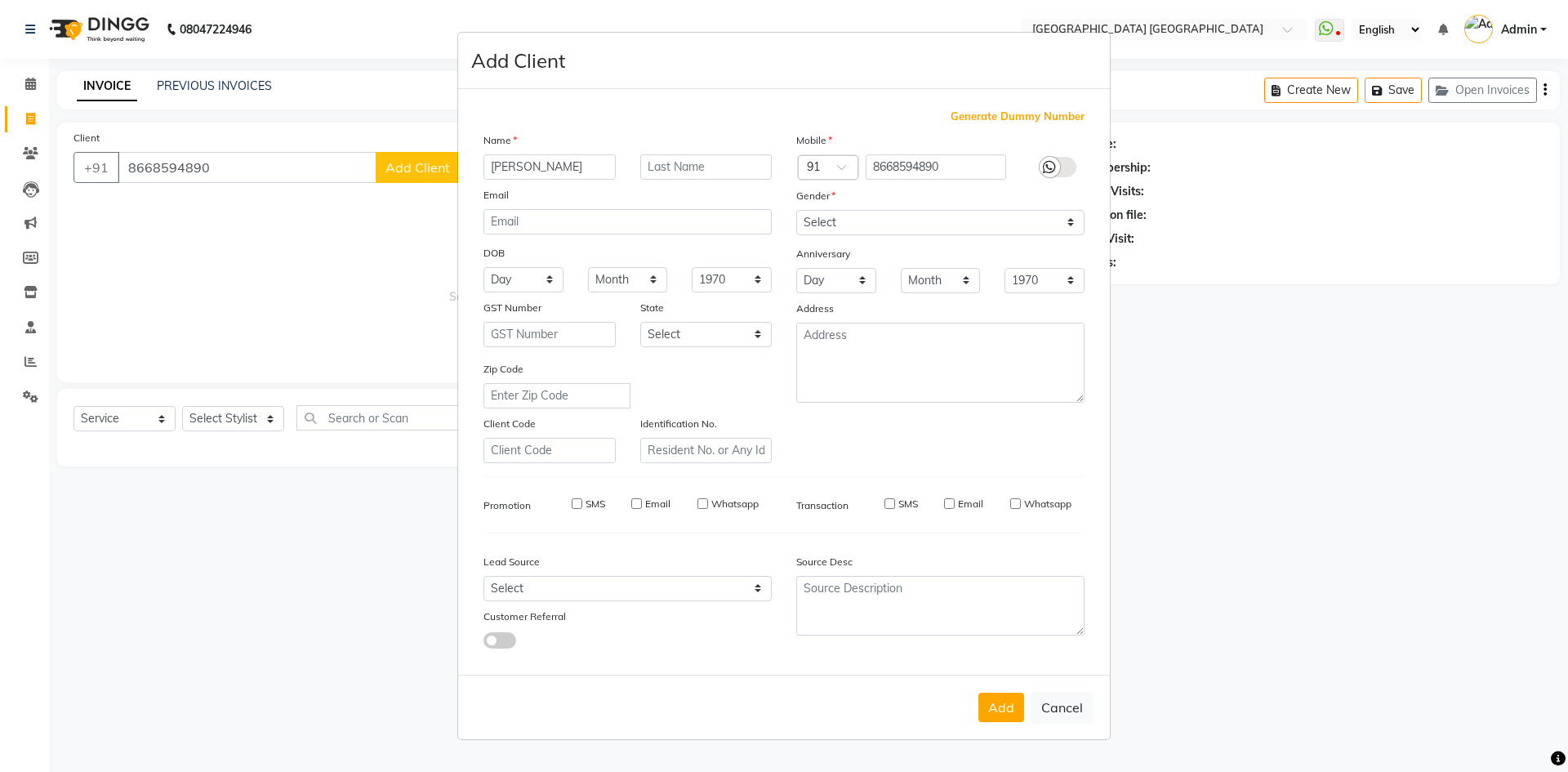
select select
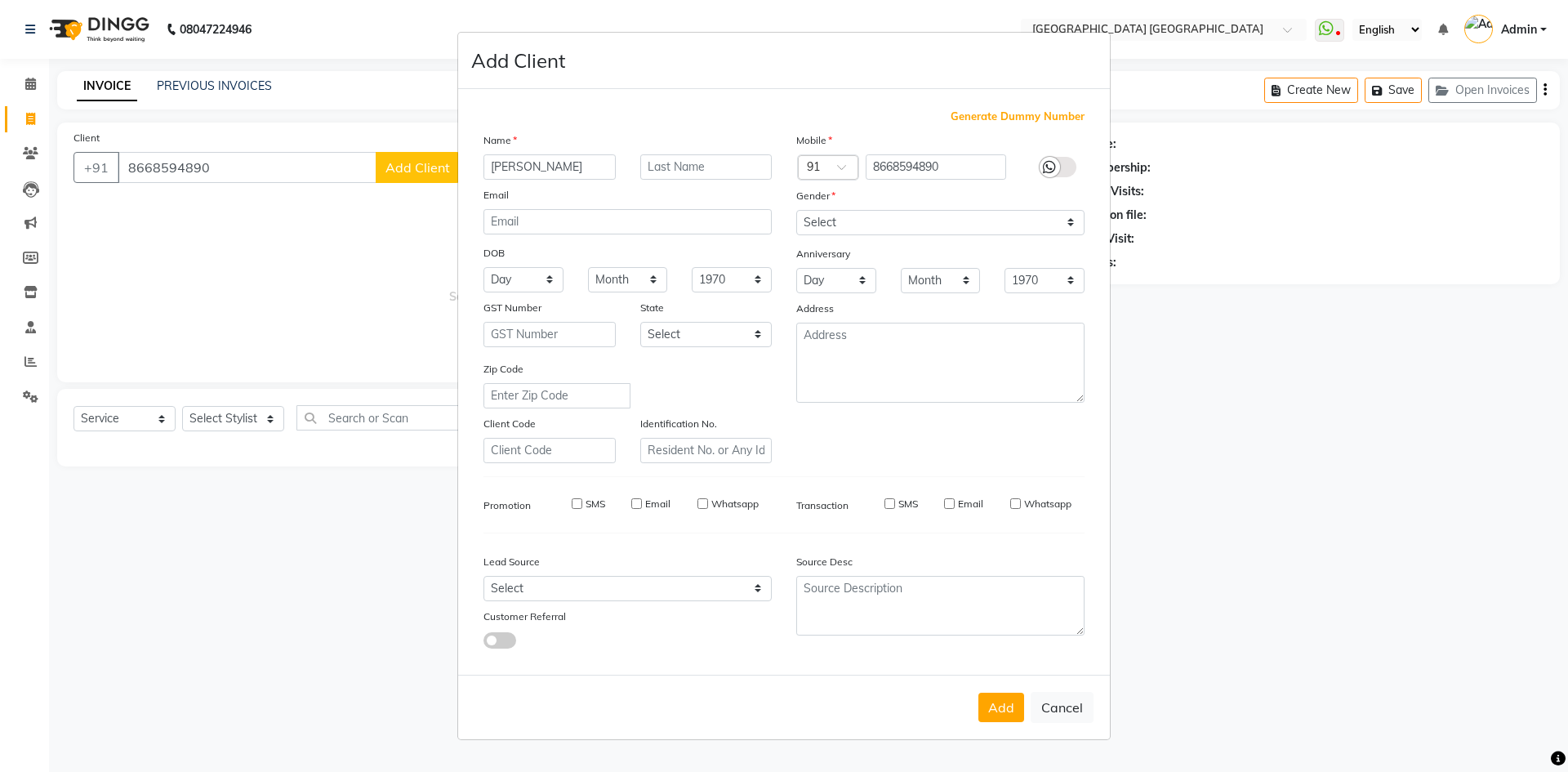
select select
checkbox input "false"
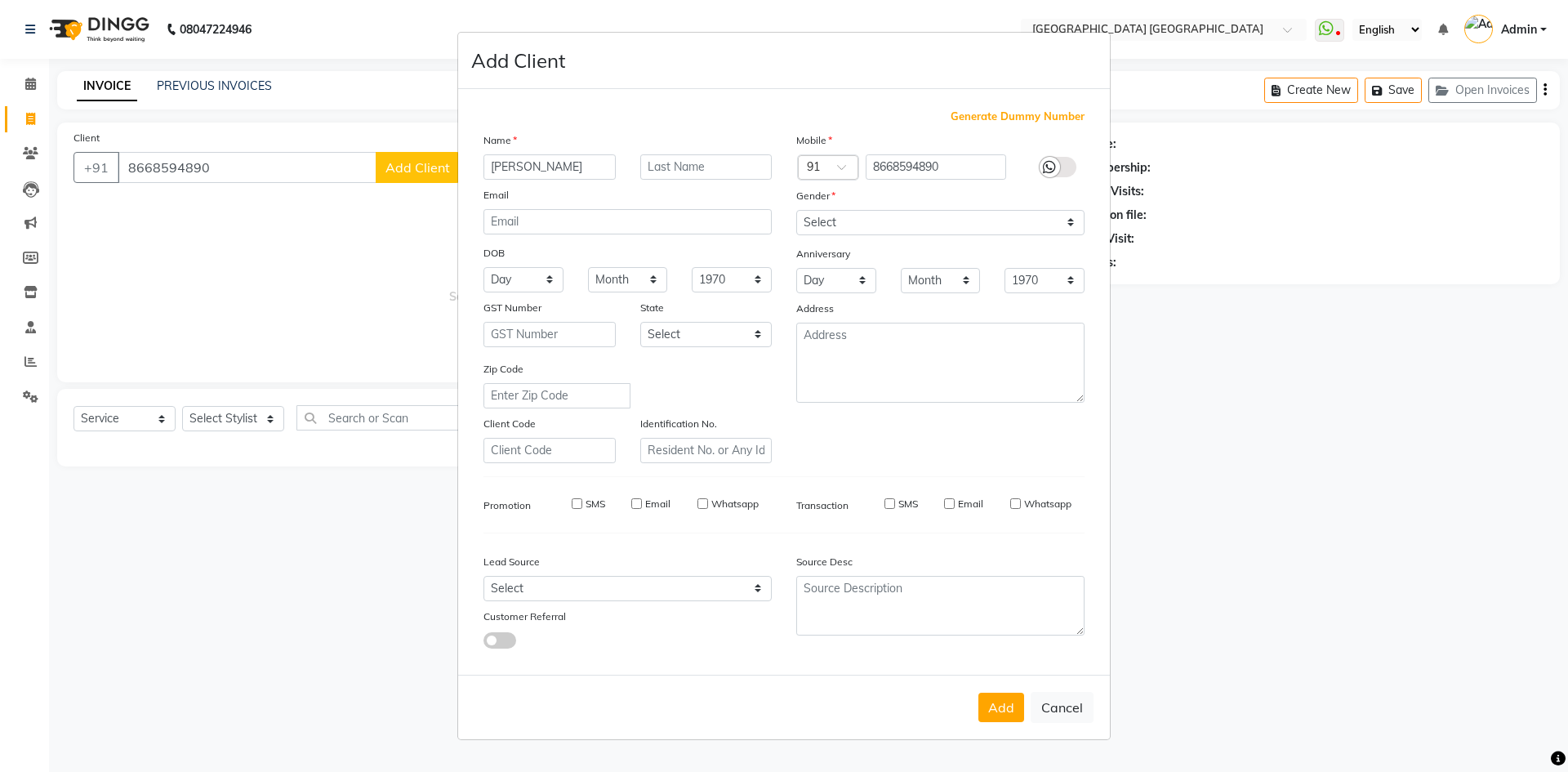
checkbox input "false"
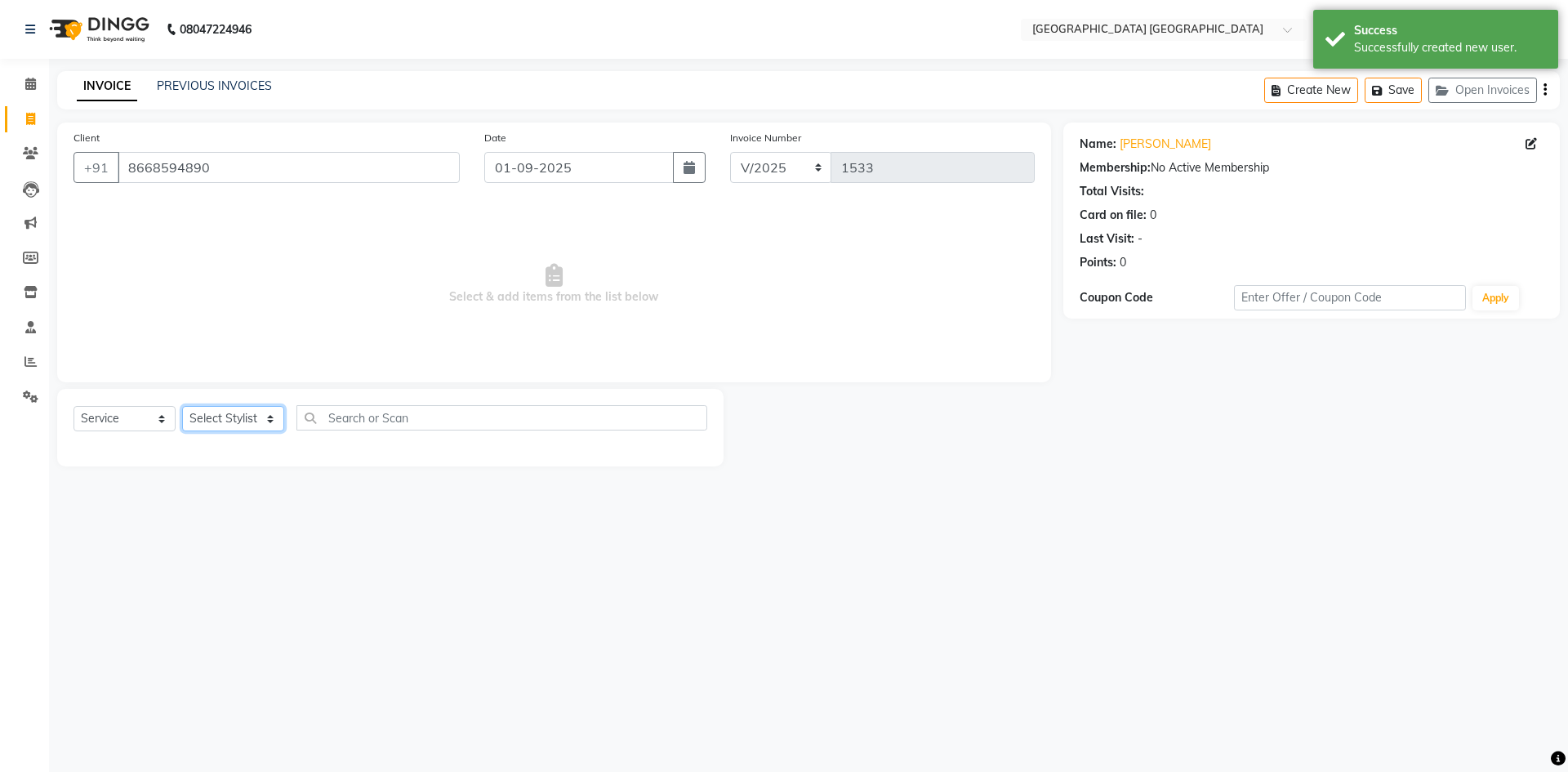
click at [227, 422] on select "Select Stylist [PERSON_NAME] [PERSON_NAME] [PERSON_NAME]" at bounding box center [233, 419] width 102 height 25
select select "47228"
click at [182, 406] on select "Select Stylist [PERSON_NAME] [PERSON_NAME] [PERSON_NAME]" at bounding box center [233, 419] width 102 height 25
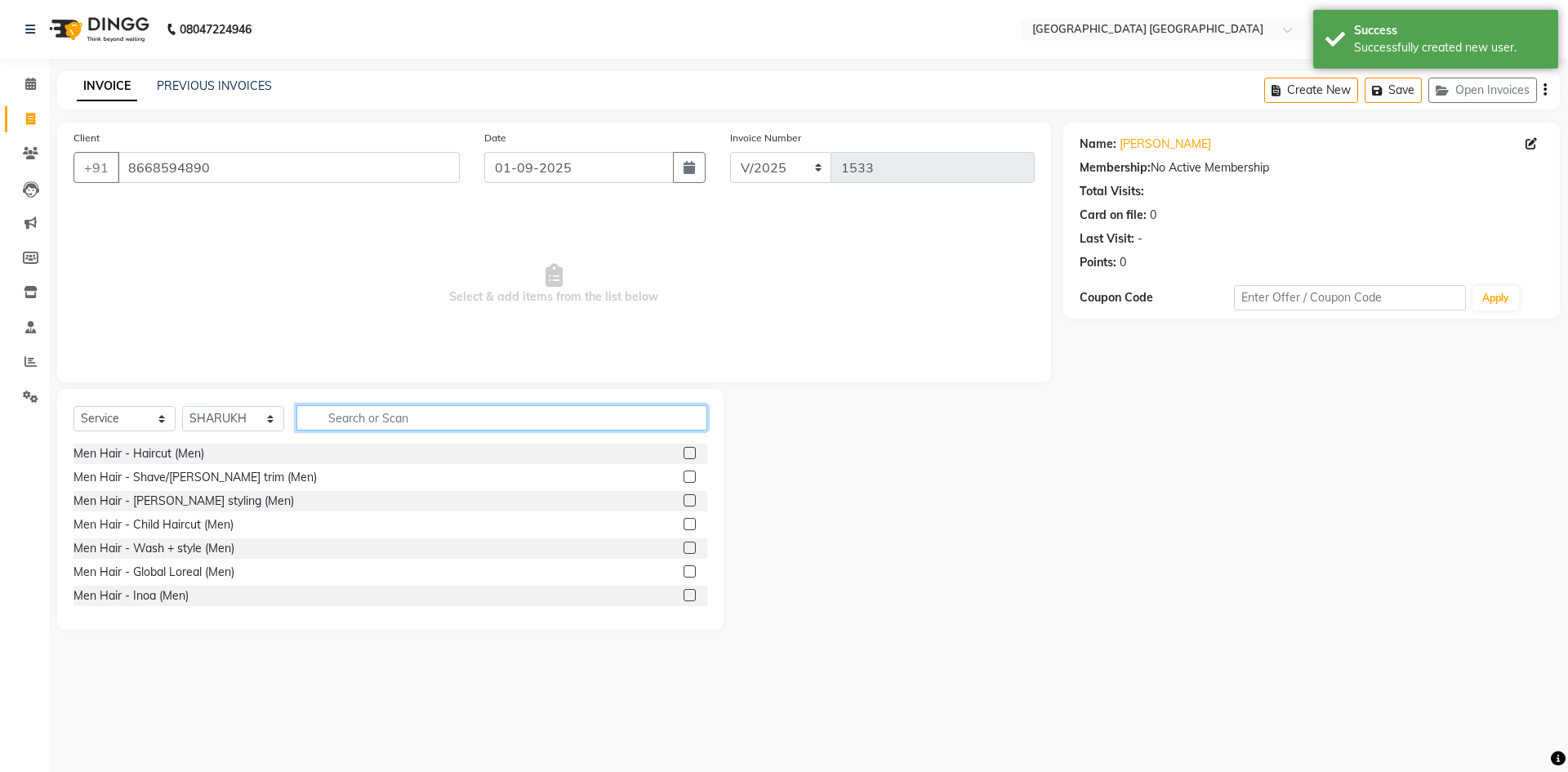
click at [372, 423] on input "text" at bounding box center [502, 418] width 411 height 25
click at [683, 459] on label at bounding box center [689, 453] width 12 height 13
click at [683, 459] on input "checkbox" at bounding box center [688, 454] width 11 height 11
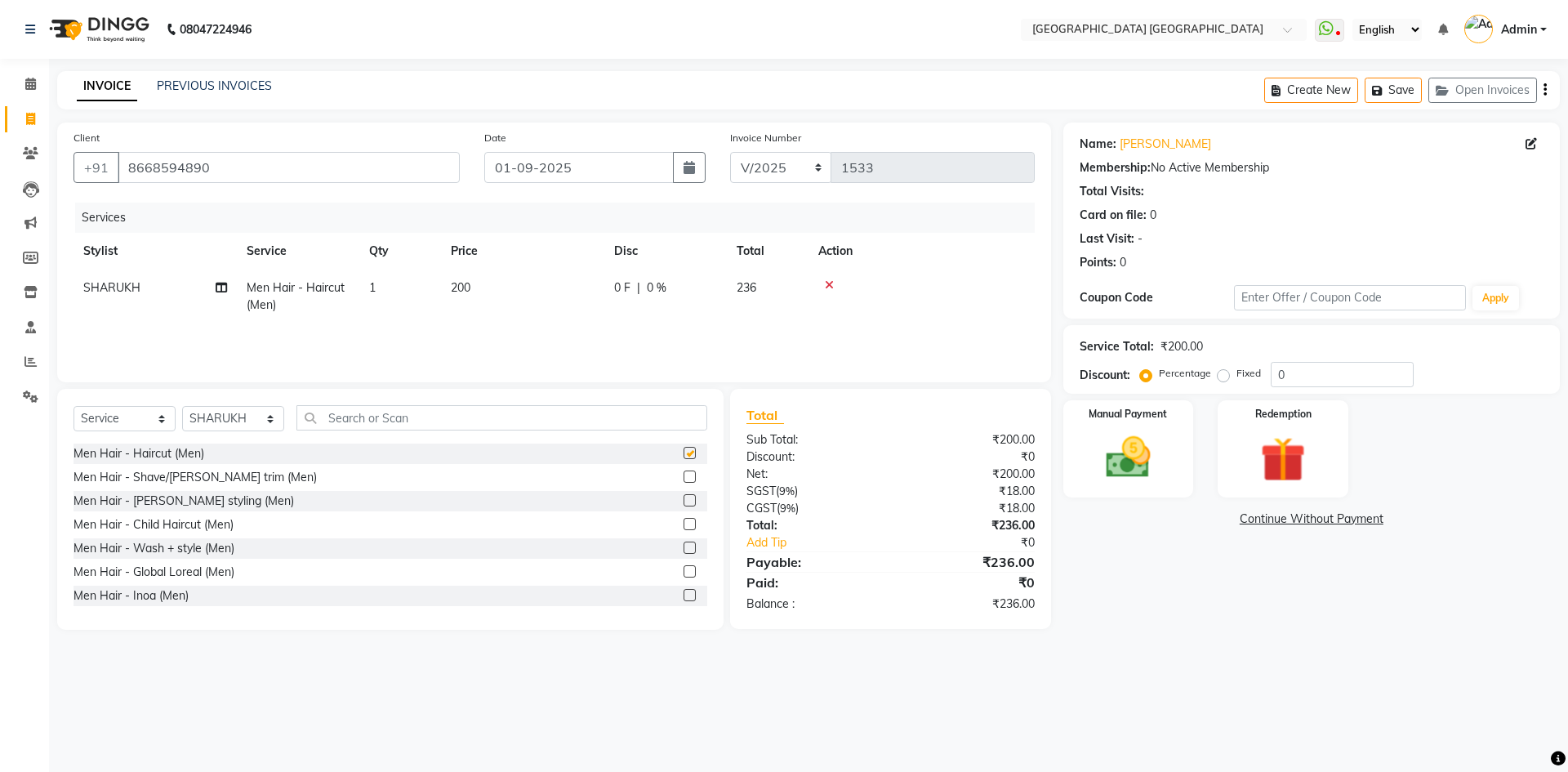
checkbox input "false"
click at [1544, 90] on icon "button" at bounding box center [1545, 90] width 3 height 1
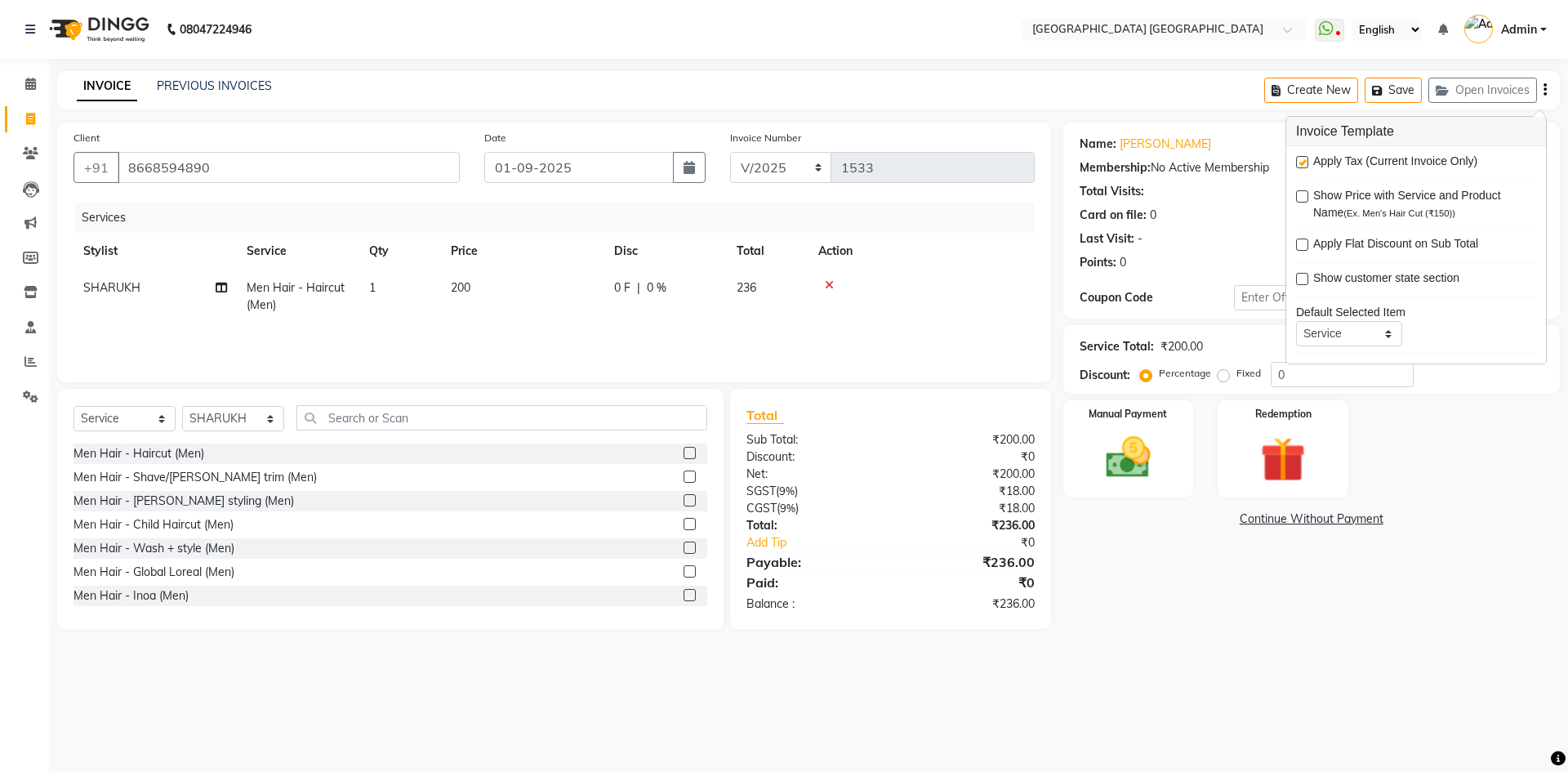
click at [1303, 158] on label at bounding box center [1301, 162] width 12 height 13
click at [1303, 158] on input "checkbox" at bounding box center [1301, 163] width 11 height 11
checkbox input "false"
click at [1120, 443] on img at bounding box center [1127, 457] width 76 height 54
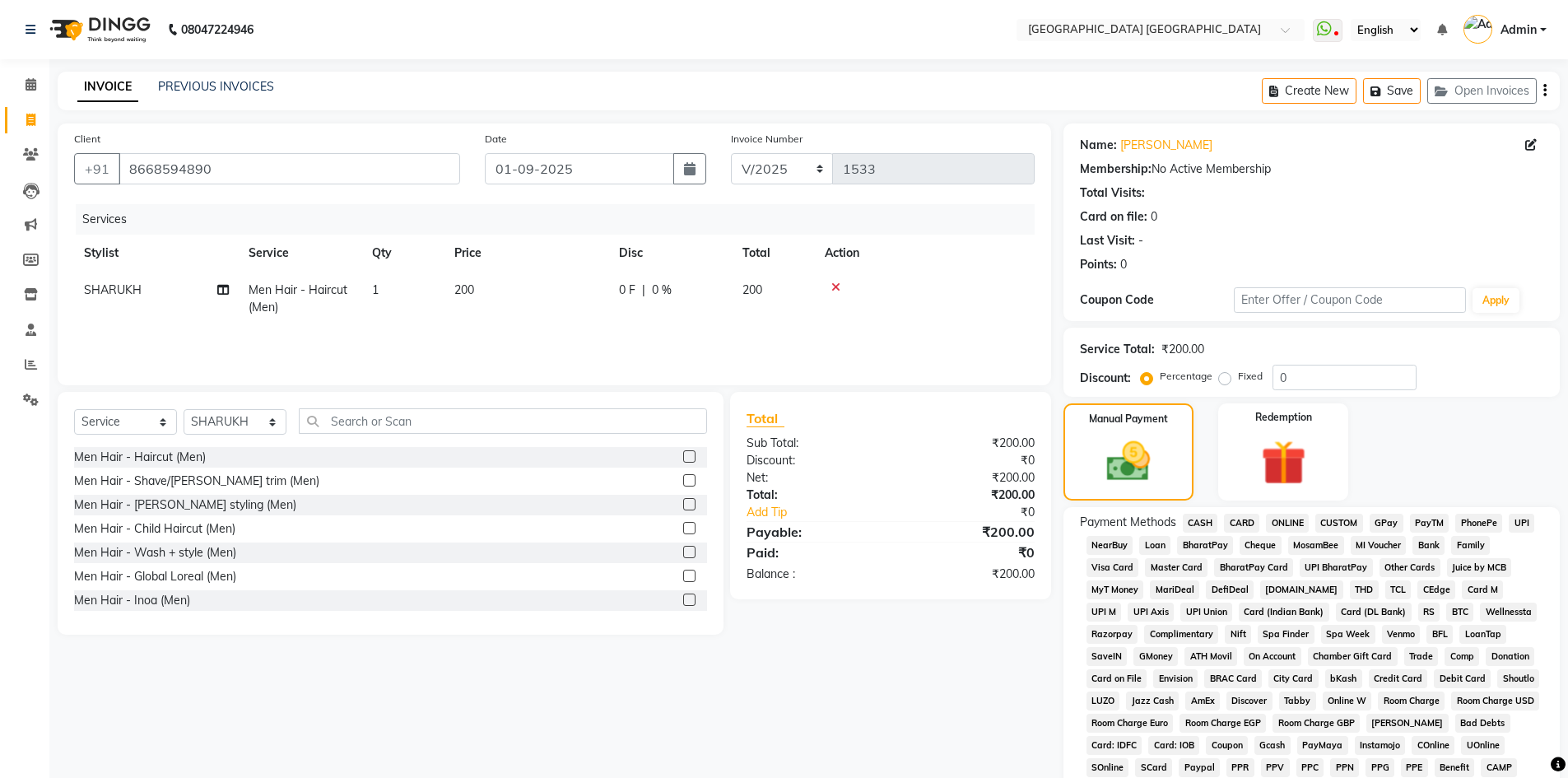
click at [1471, 524] on span "PhonePe" at bounding box center [1479, 523] width 47 height 19
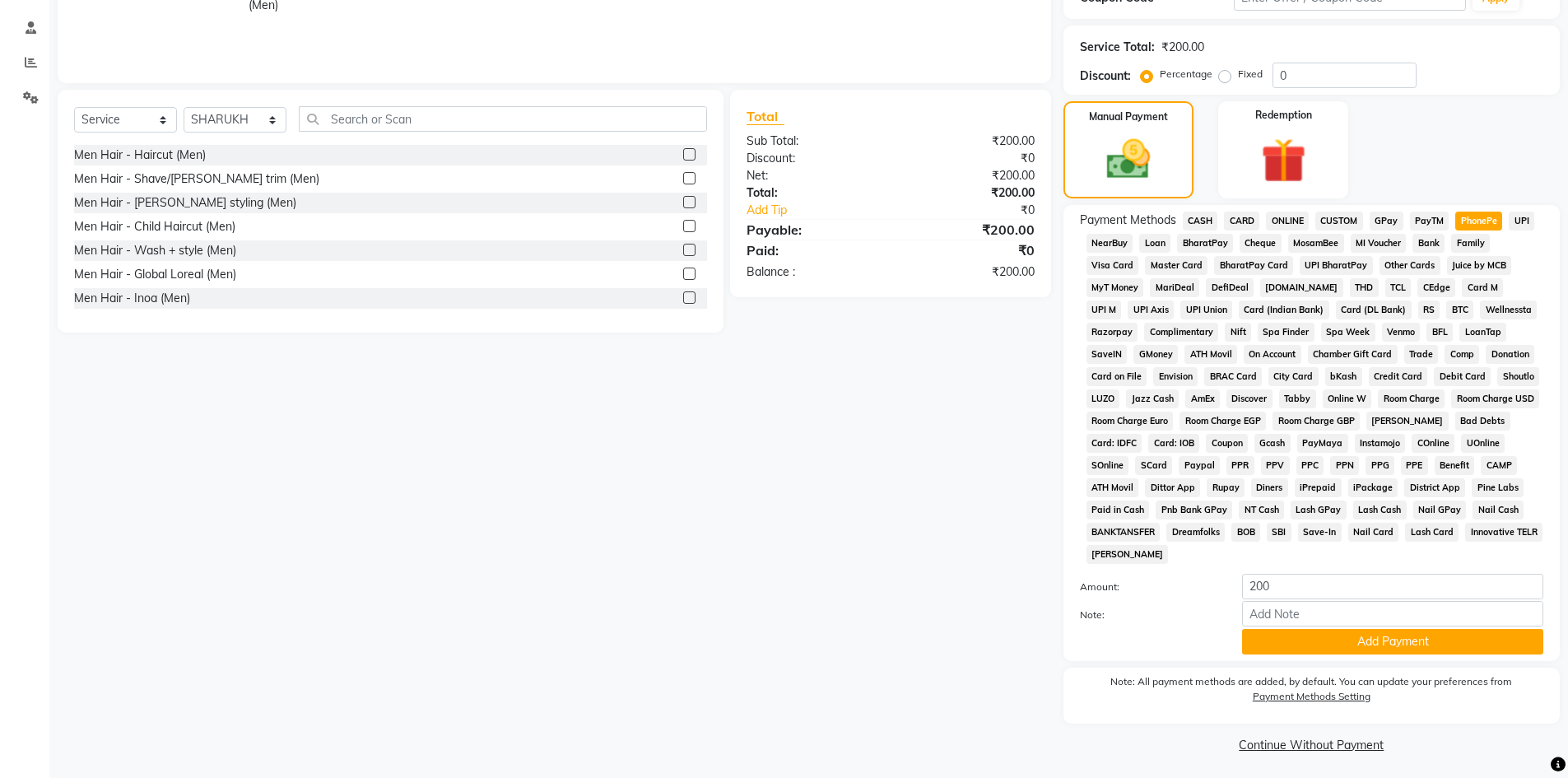
scroll to position [307, 0]
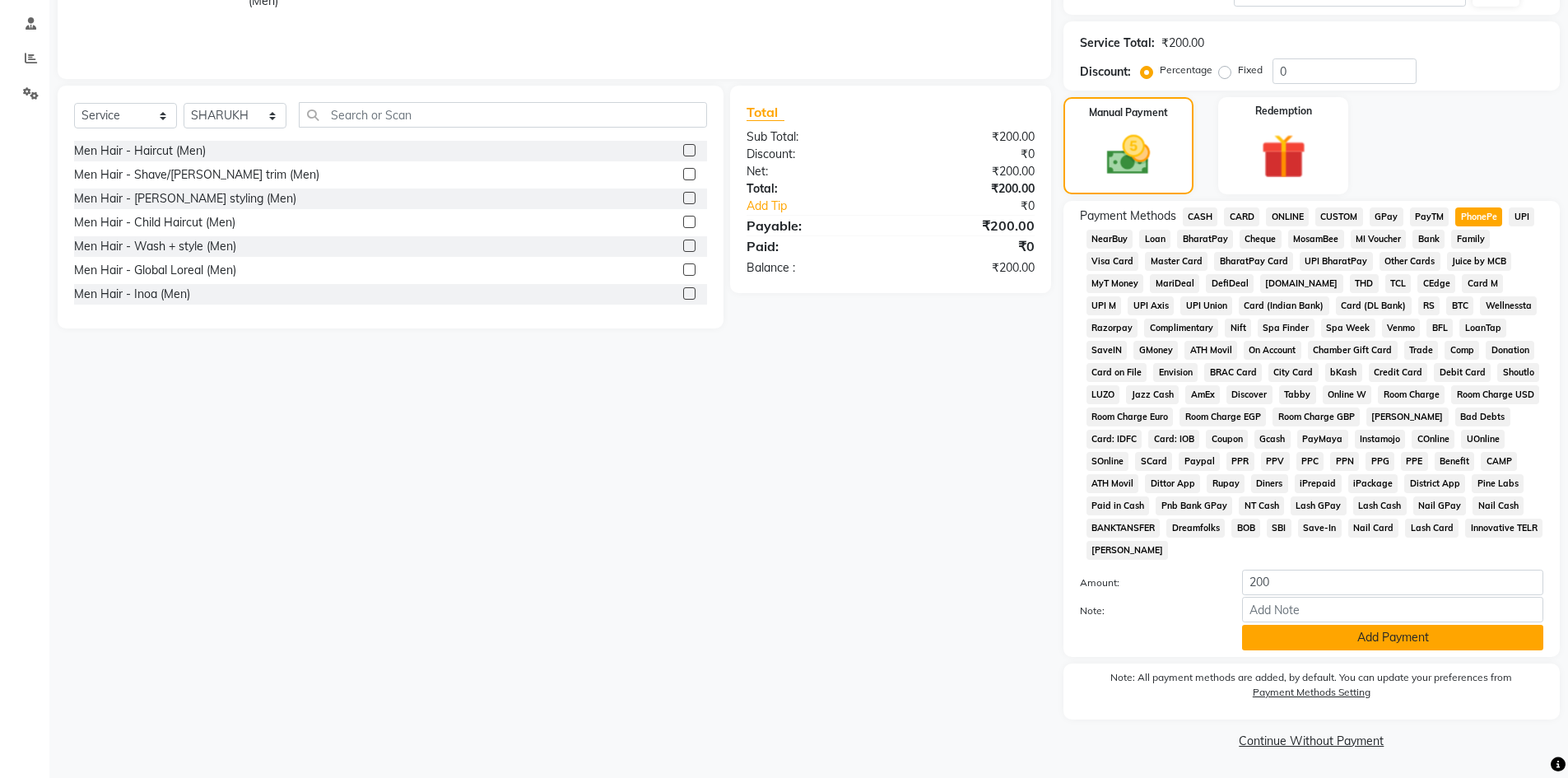
click at [1293, 641] on button "Add Payment" at bounding box center [1392, 638] width 302 height 25
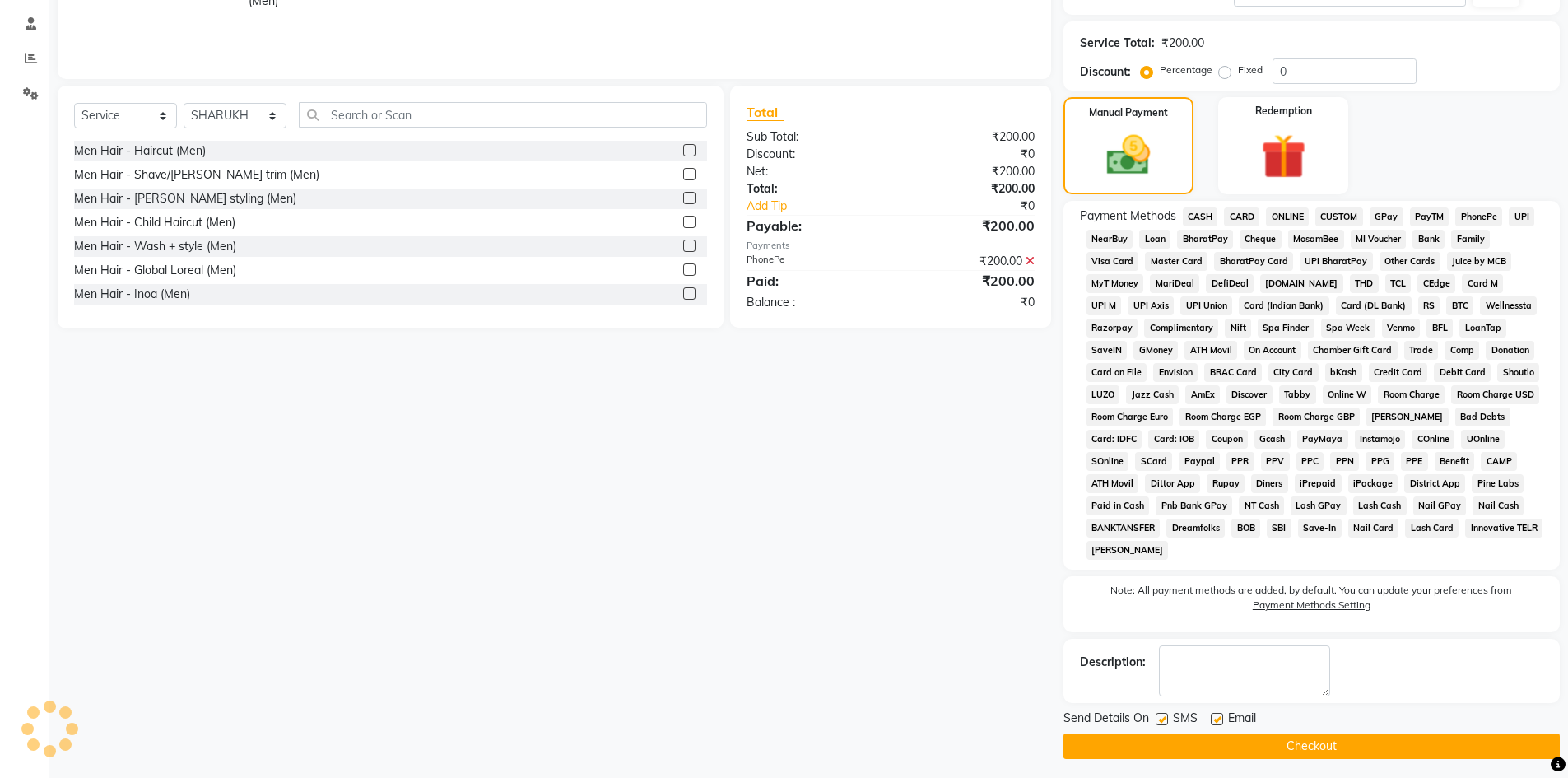
drag, startPoint x: 1164, startPoint y: 718, endPoint x: 1260, endPoint y: 744, distance: 99.5
click at [1165, 718] on label at bounding box center [1162, 719] width 13 height 13
click at [1165, 718] on input "checkbox" at bounding box center [1161, 720] width 11 height 11
checkbox input "false"
click at [1216, 720] on label at bounding box center [1217, 719] width 13 height 13
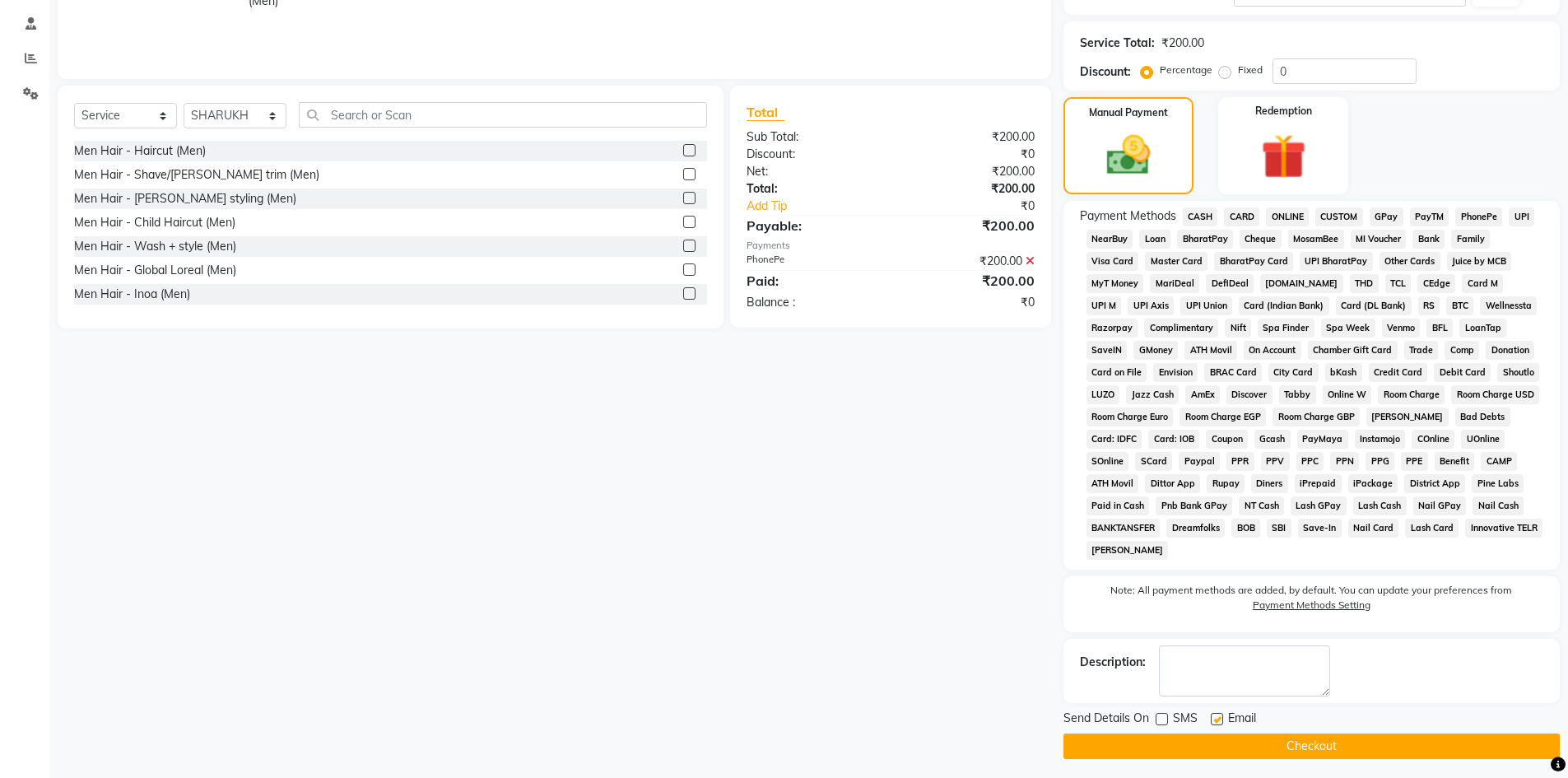
click at [1216, 720] on input "checkbox" at bounding box center [1216, 720] width 11 height 11
checkbox input "false"
click at [1192, 749] on button "Checkout" at bounding box center [1311, 746] width 496 height 25
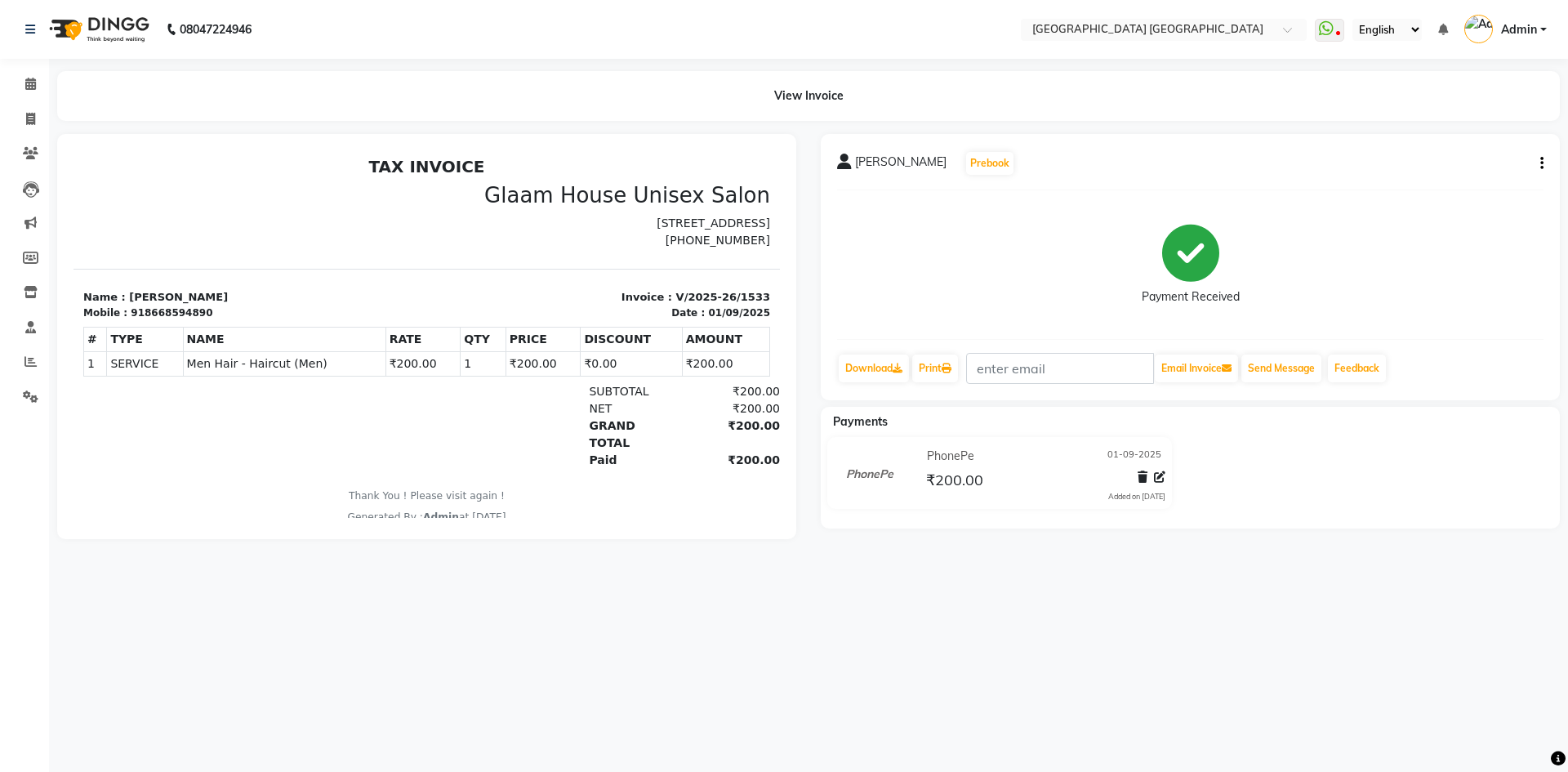
click at [690, 731] on div "08047224946 Select Location × [GEOGRAPHIC_DATA] [GEOGRAPHIC_DATA] WhatsApp Stat…" at bounding box center [784, 386] width 1568 height 772
